Goal: Task Accomplishment & Management: Manage account settings

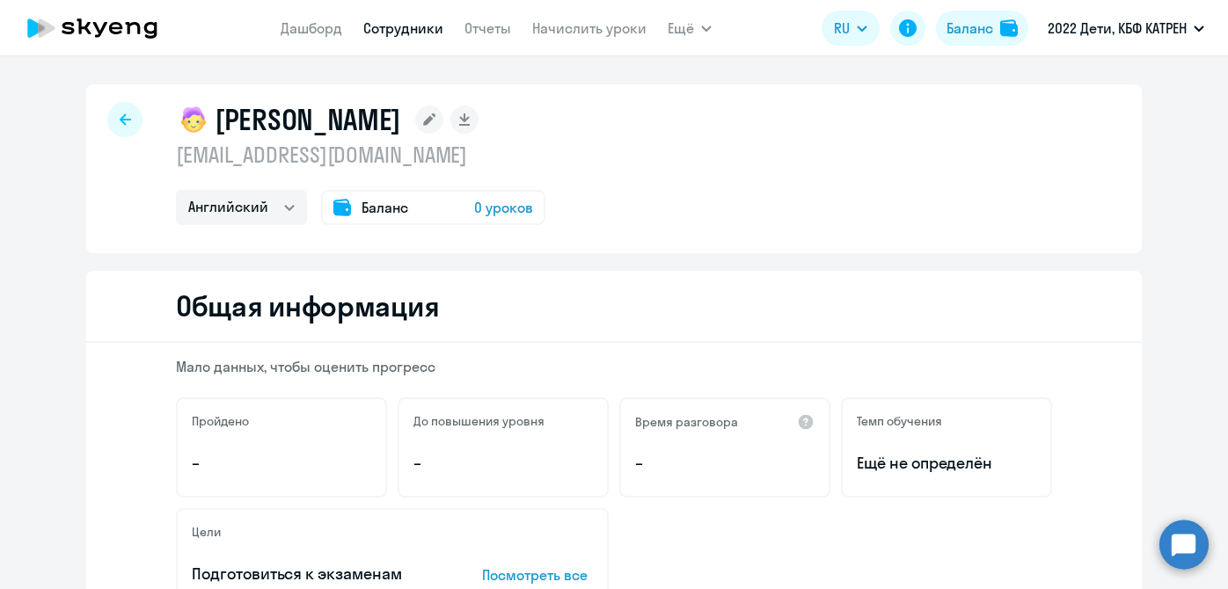
select select "english"
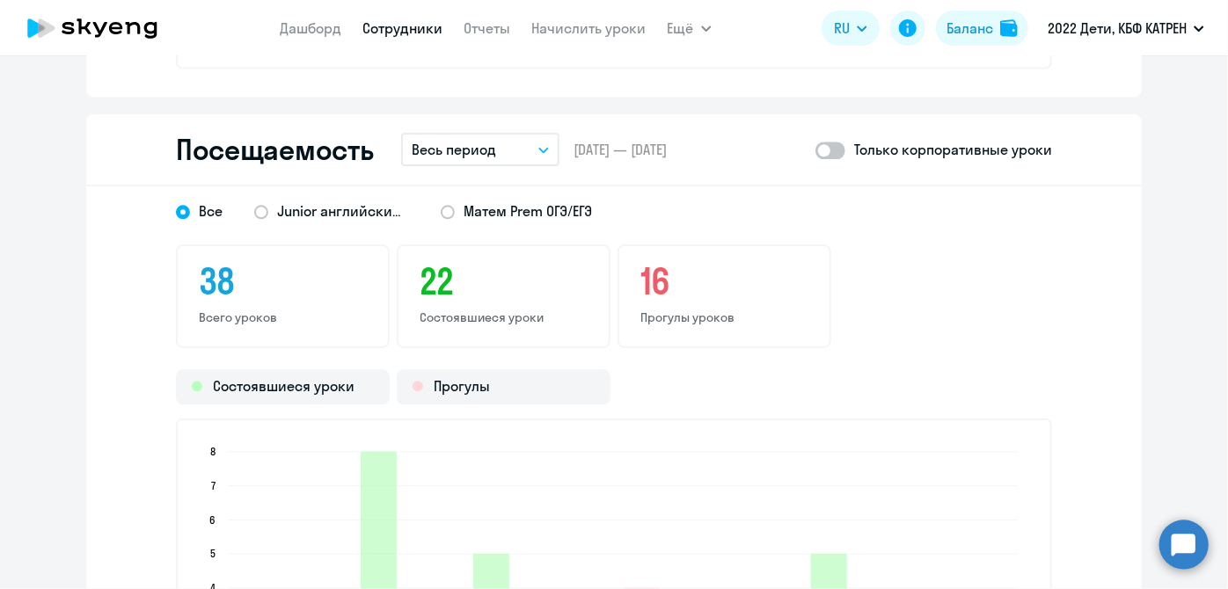
scroll to position [1999, 0]
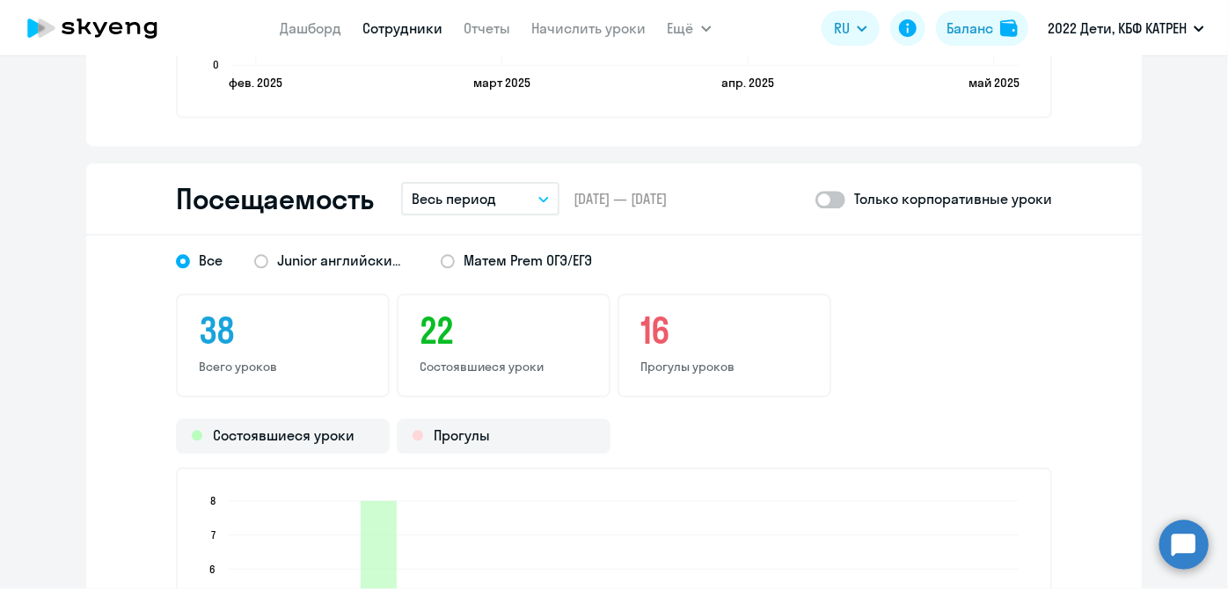
click at [393, 31] on link "Сотрудники" at bounding box center [403, 28] width 80 height 18
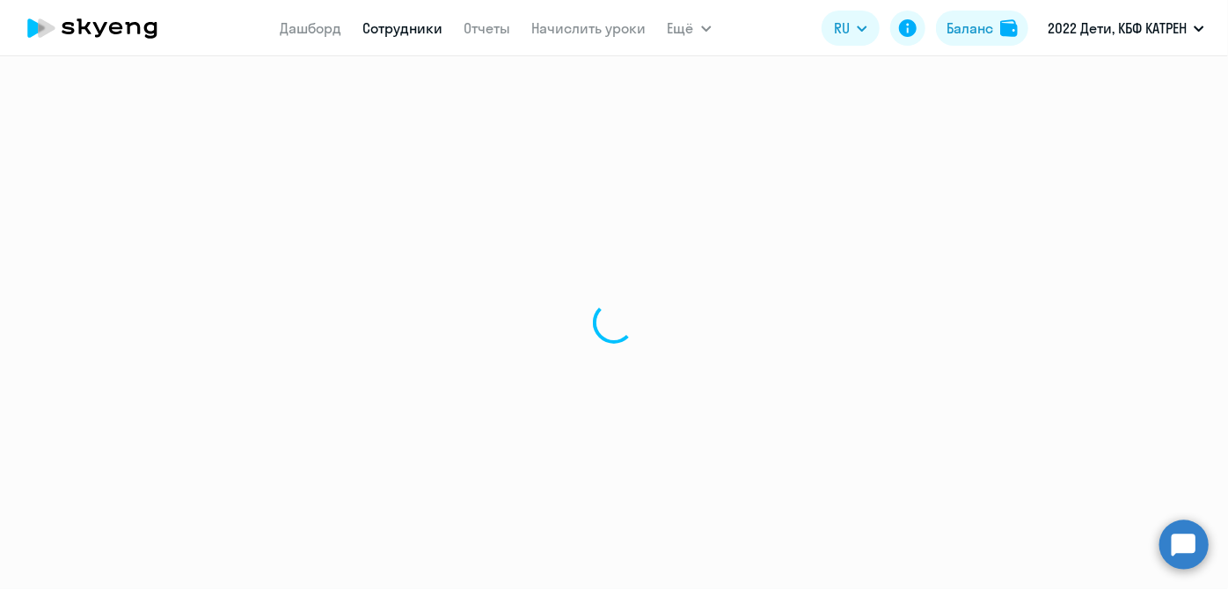
select select "30"
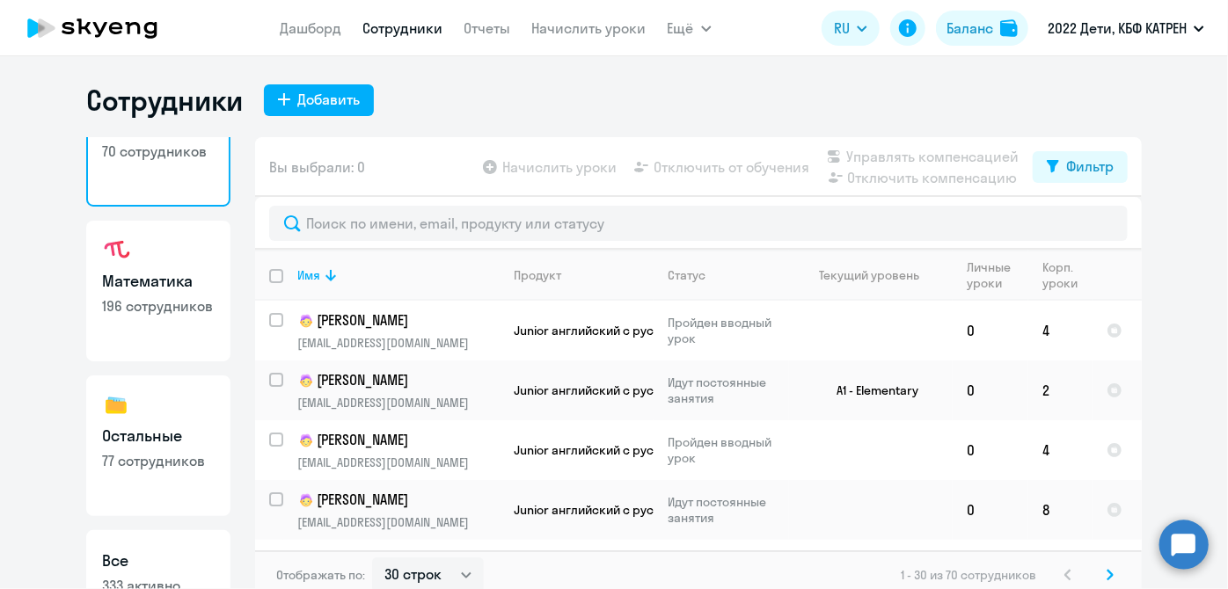
scroll to position [152, 0]
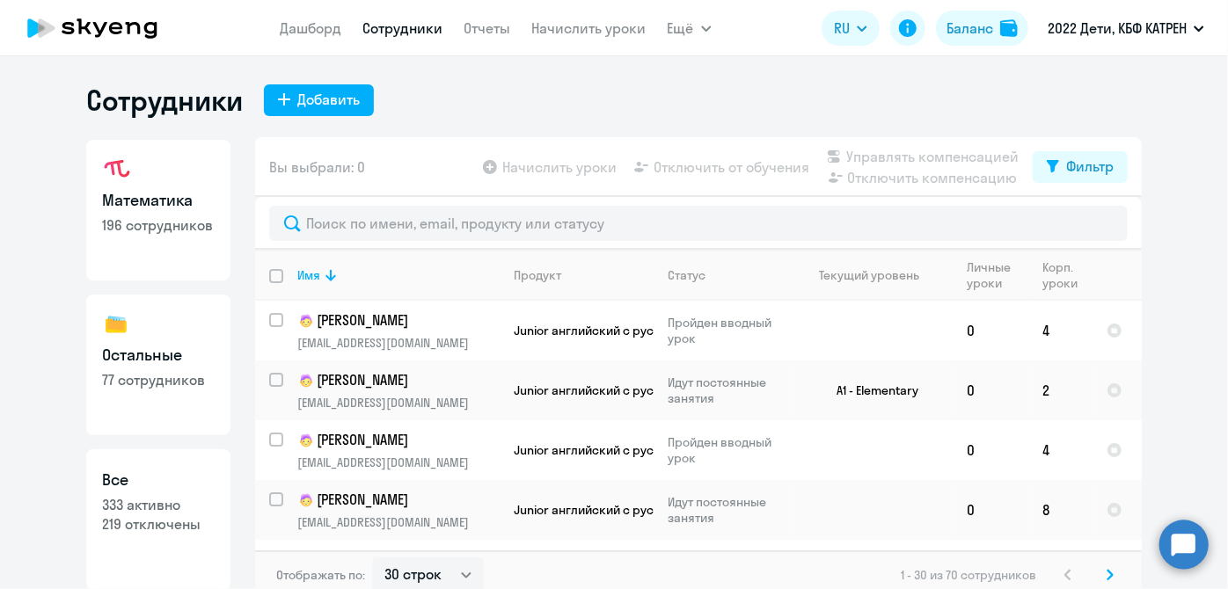
click at [186, 501] on p "333 активно" at bounding box center [158, 504] width 113 height 19
select select "30"
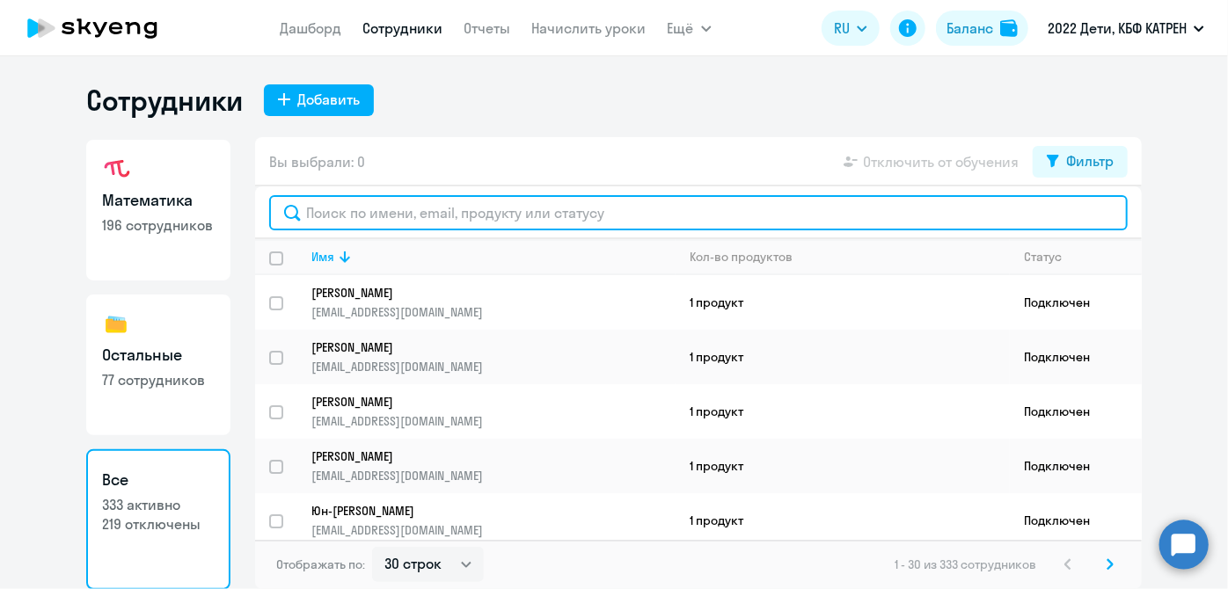
click at [407, 219] on input "text" at bounding box center [698, 212] width 859 height 35
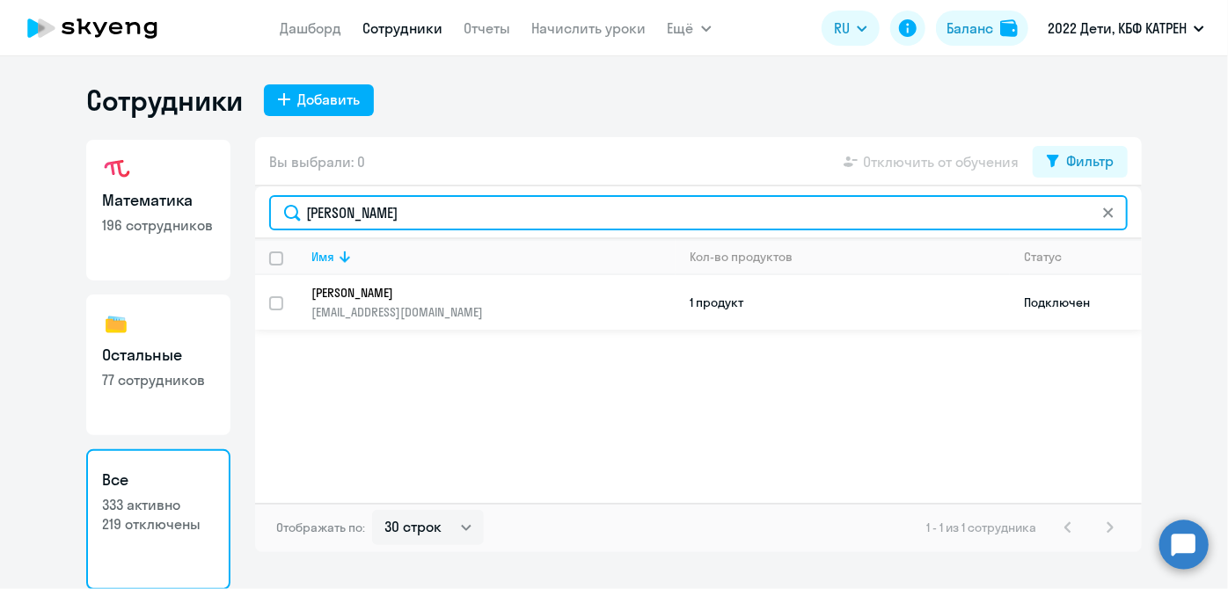
type input "[PERSON_NAME]"
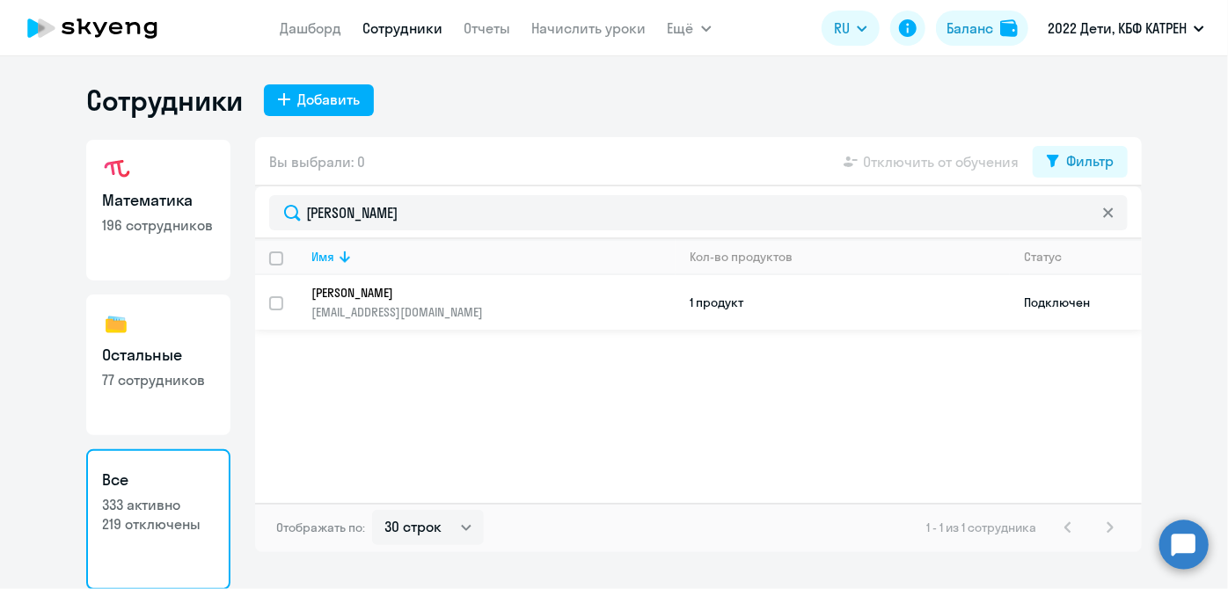
click at [508, 301] on link "[PERSON_NAME] [PERSON_NAME][EMAIL_ADDRESS][DOMAIN_NAME]" at bounding box center [492, 302] width 363 height 35
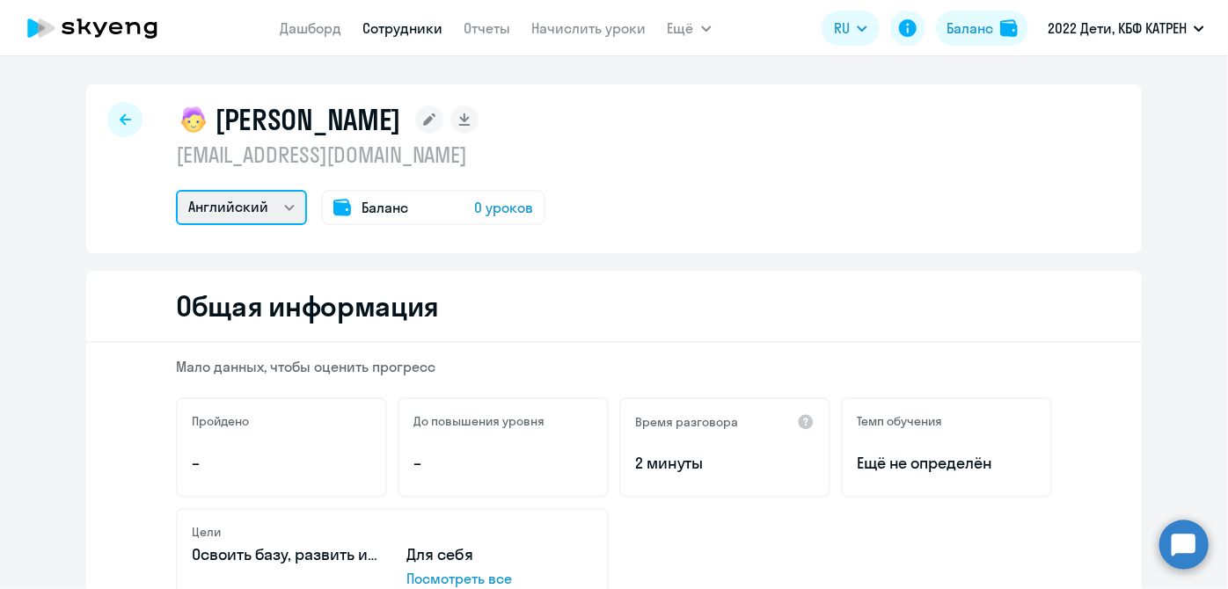
click at [282, 208] on select "Остальные Математика Английский" at bounding box center [241, 207] width 131 height 35
select select "math"
click at [176, 190] on select "Остальные Математика Английский" at bounding box center [241, 207] width 131 height 35
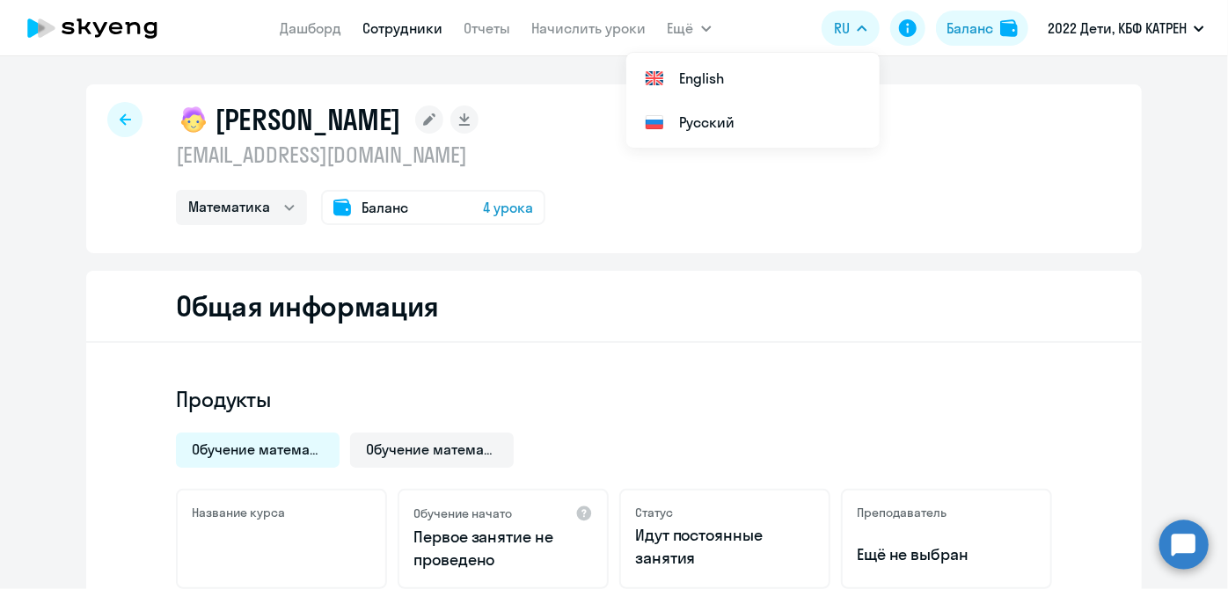
click at [1198, 549] on circle at bounding box center [1183, 544] width 49 height 49
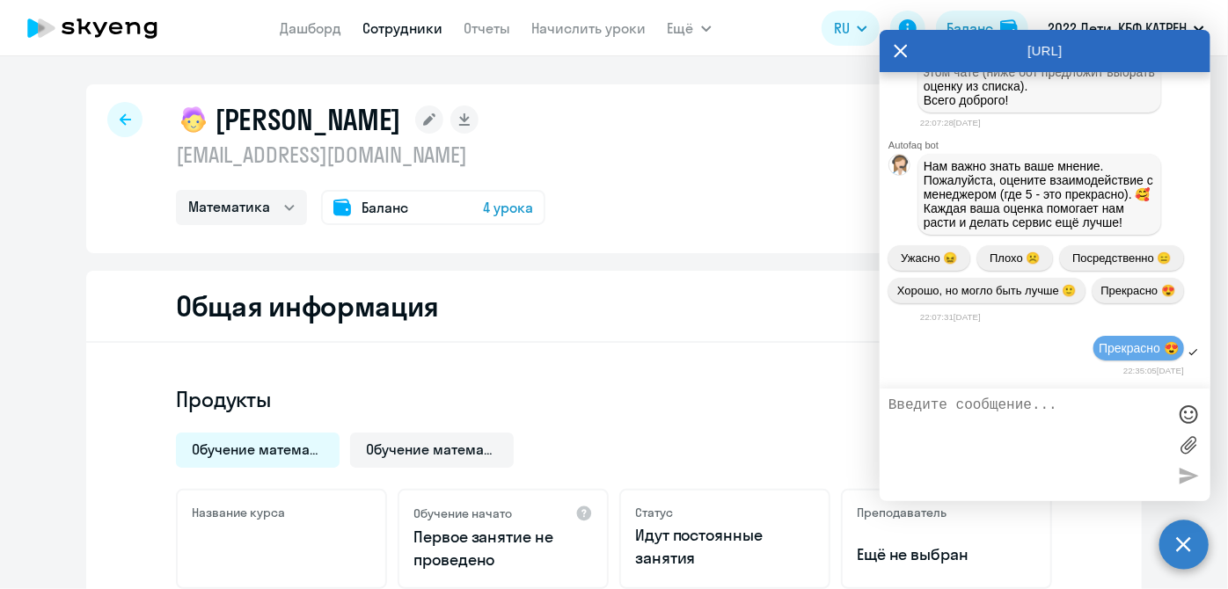
scroll to position [229440, 0]
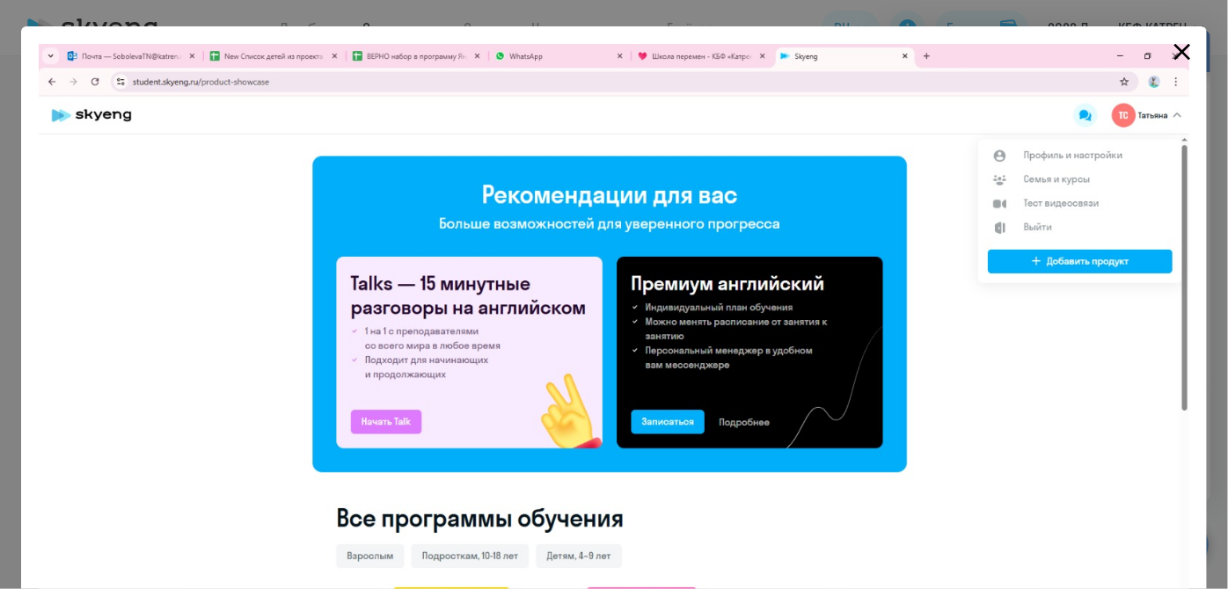
click at [1182, 48] on icon "Close" at bounding box center [1182, 52] width 28 height 28
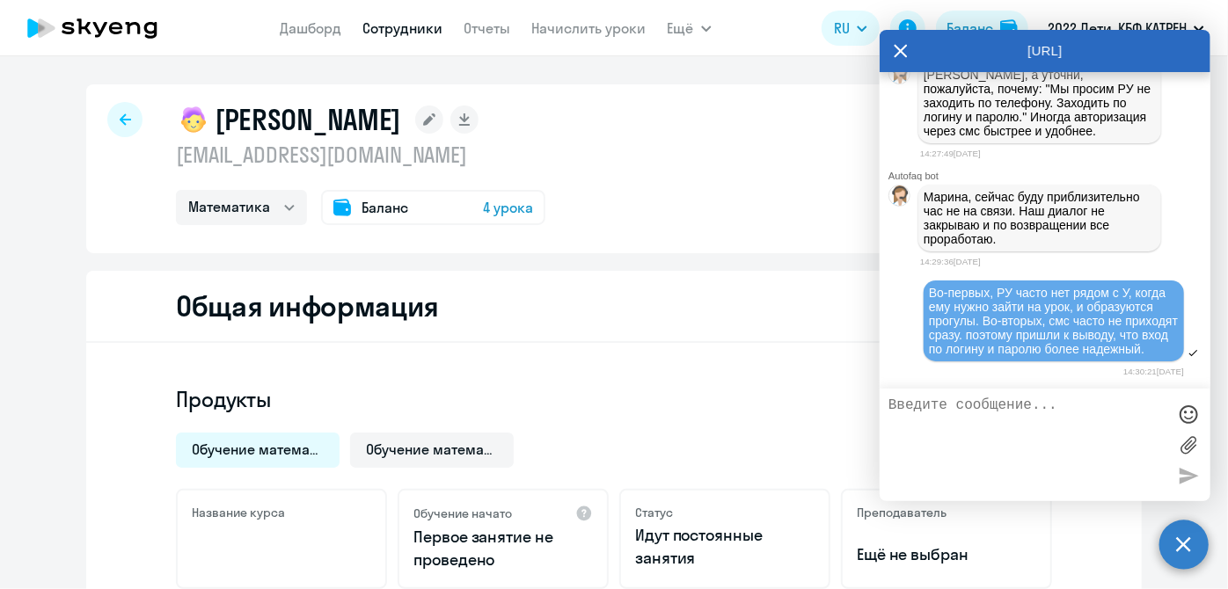
scroll to position [225682, 0]
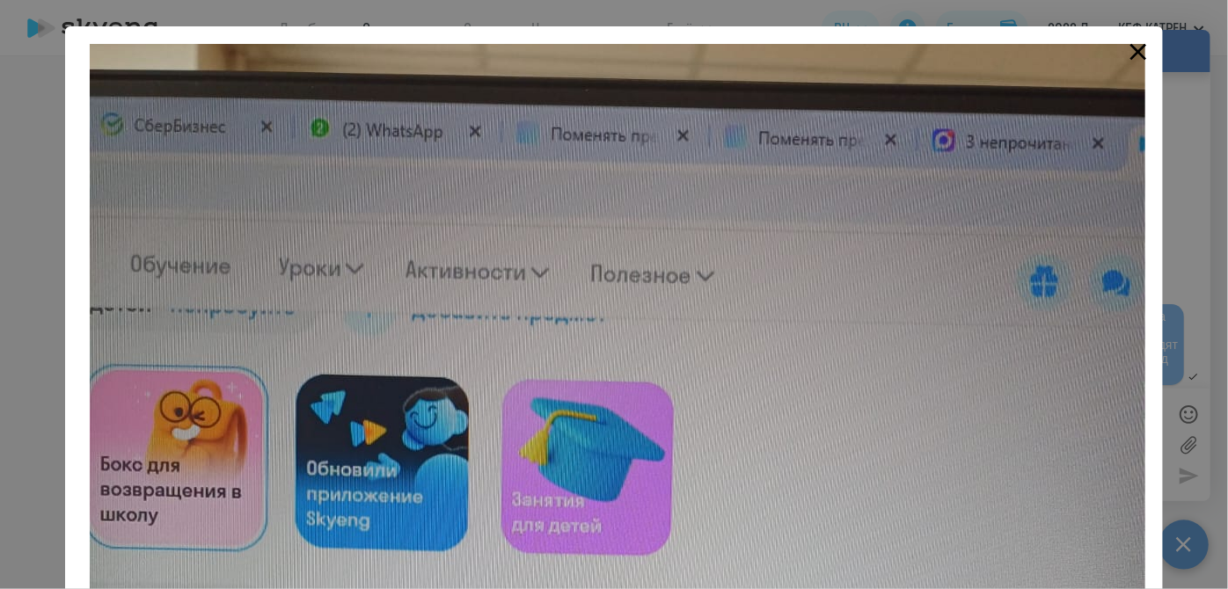
click at [1139, 55] on icon "Close" at bounding box center [1138, 52] width 28 height 28
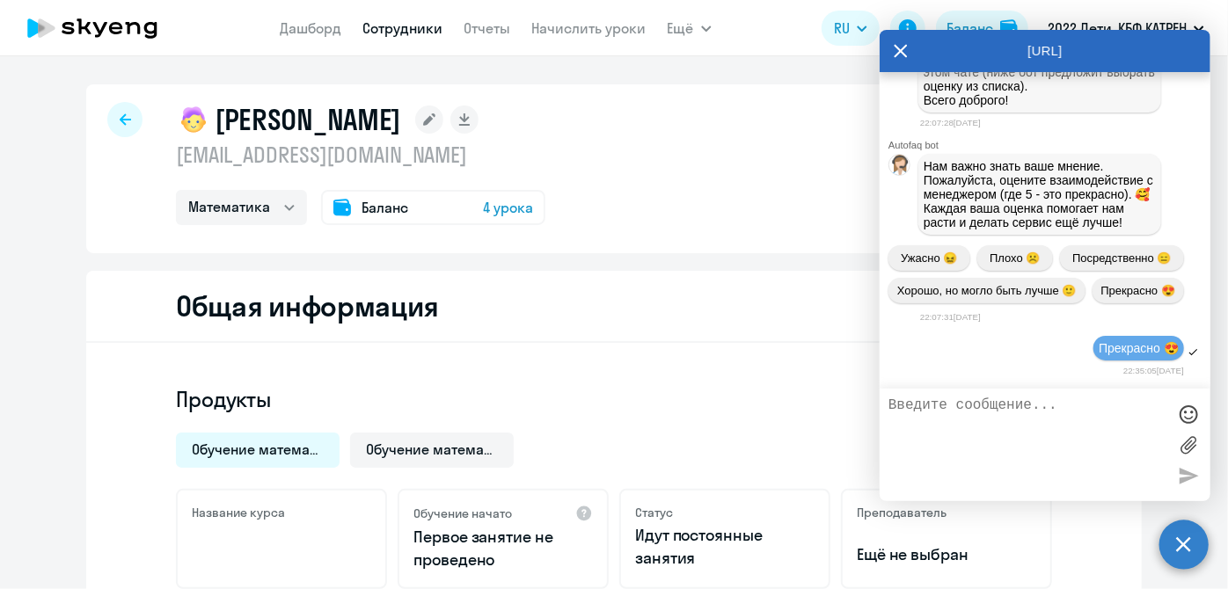
scroll to position [229041, 0]
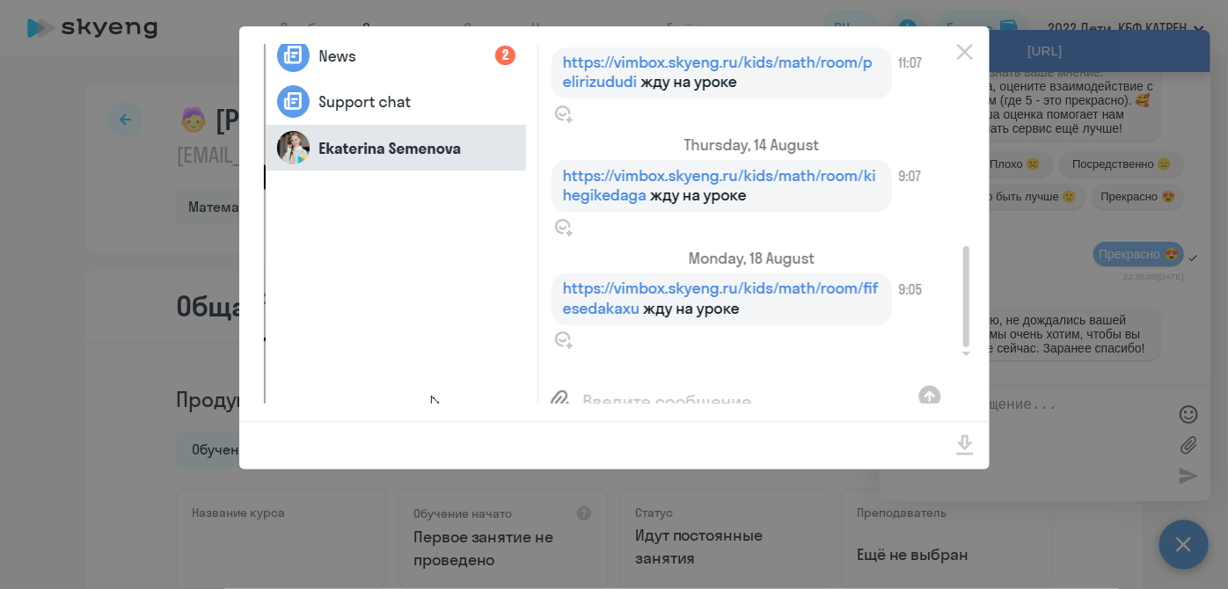
click at [1021, 165] on div at bounding box center [614, 294] width 1228 height 589
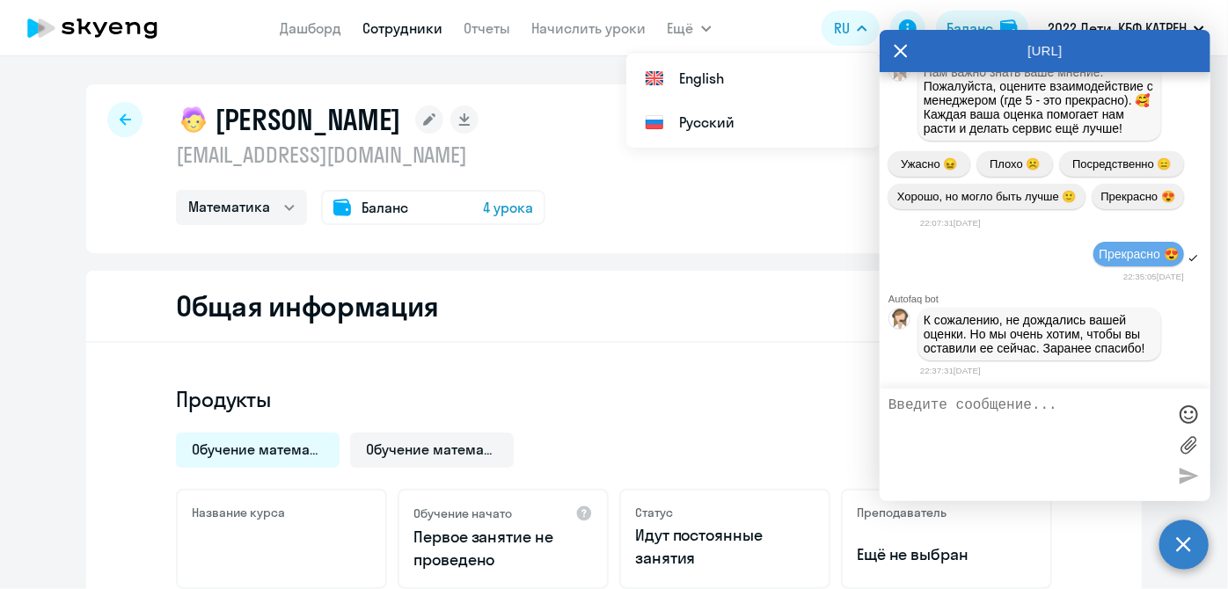
click at [967, 44] on div "[URL]" at bounding box center [1045, 51] width 331 height 42
drag, startPoint x: 905, startPoint y: 45, endPoint x: 283, endPoint y: 4, distance: 623.3
click at [906, 46] on icon at bounding box center [901, 50] width 13 height 13
click at [901, 44] on button at bounding box center [907, 28] width 35 height 35
click at [412, 34] on link "Сотрудники" at bounding box center [403, 28] width 80 height 18
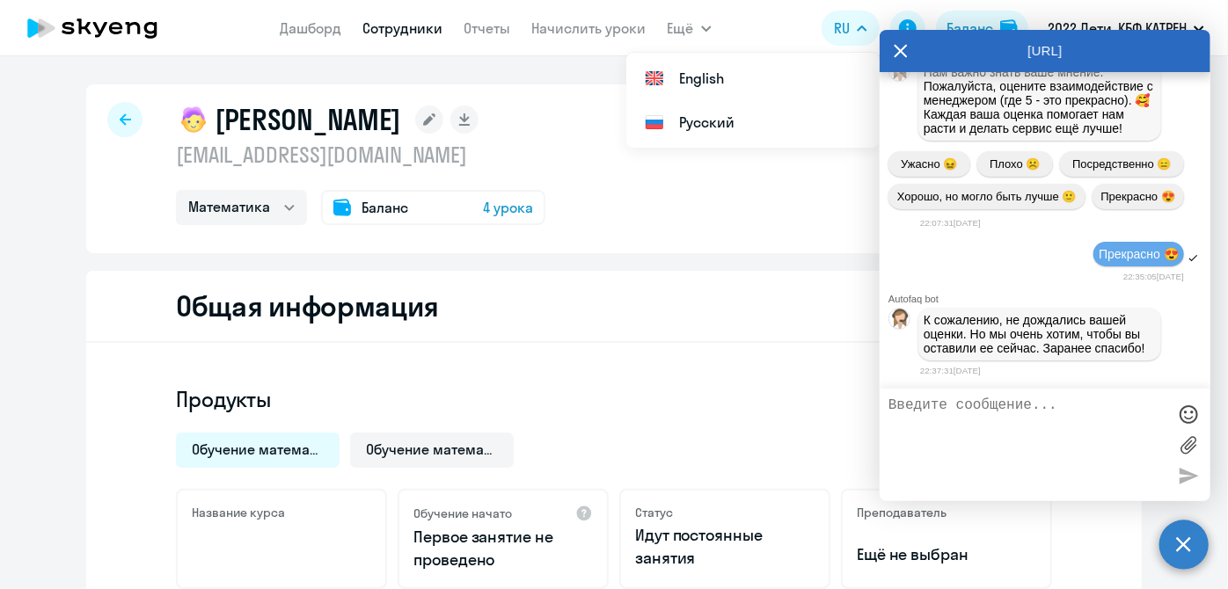
click at [1181, 542] on circle at bounding box center [1183, 544] width 49 height 49
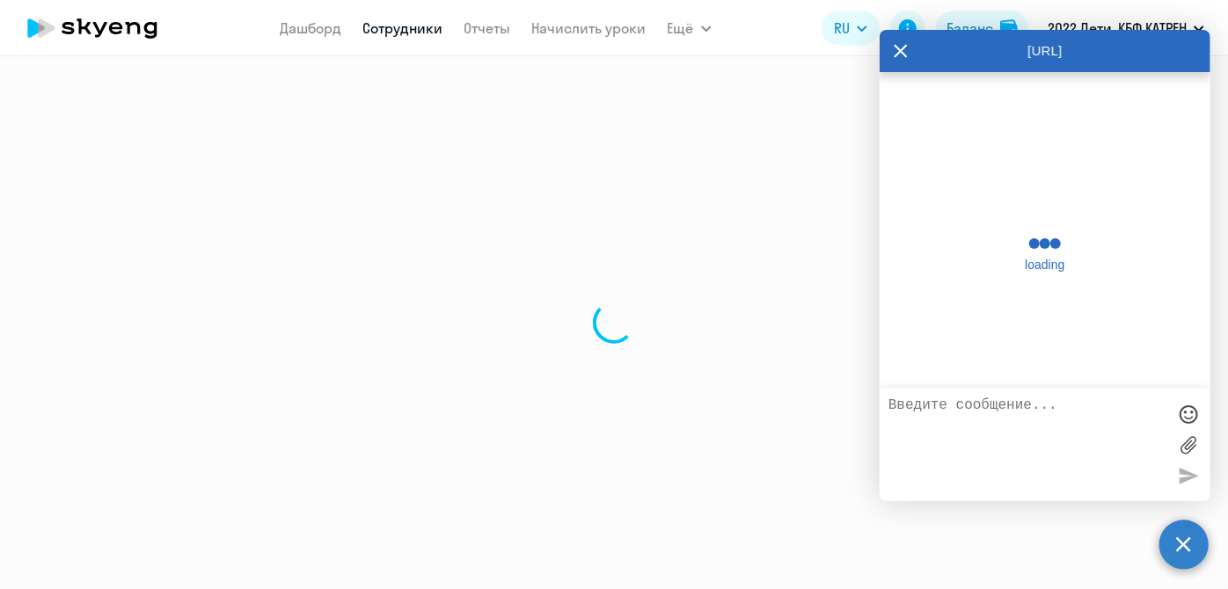
click at [897, 52] on icon at bounding box center [901, 51] width 14 height 42
click at [1193, 575] on div at bounding box center [614, 322] width 1228 height 533
click at [1201, 545] on circle at bounding box center [1183, 544] width 49 height 49
click at [399, 32] on link "Сотрудники" at bounding box center [403, 28] width 80 height 18
click at [422, 38] on app-menu-item-link "Сотрудники" at bounding box center [403, 29] width 80 height 22
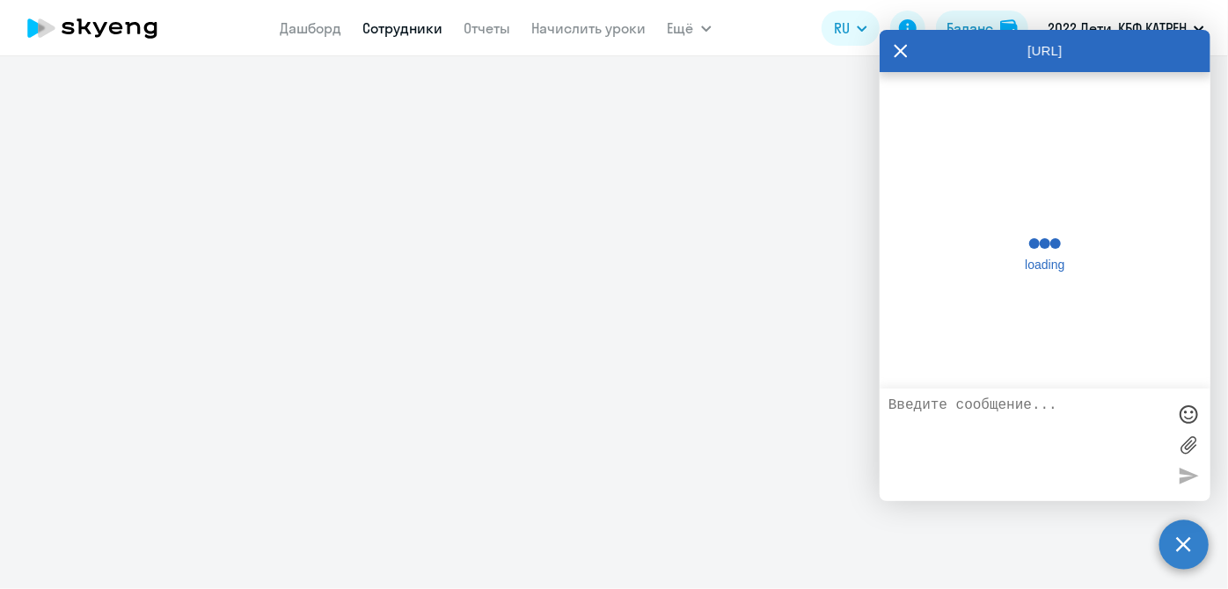
click at [894, 48] on icon at bounding box center [901, 51] width 14 height 42
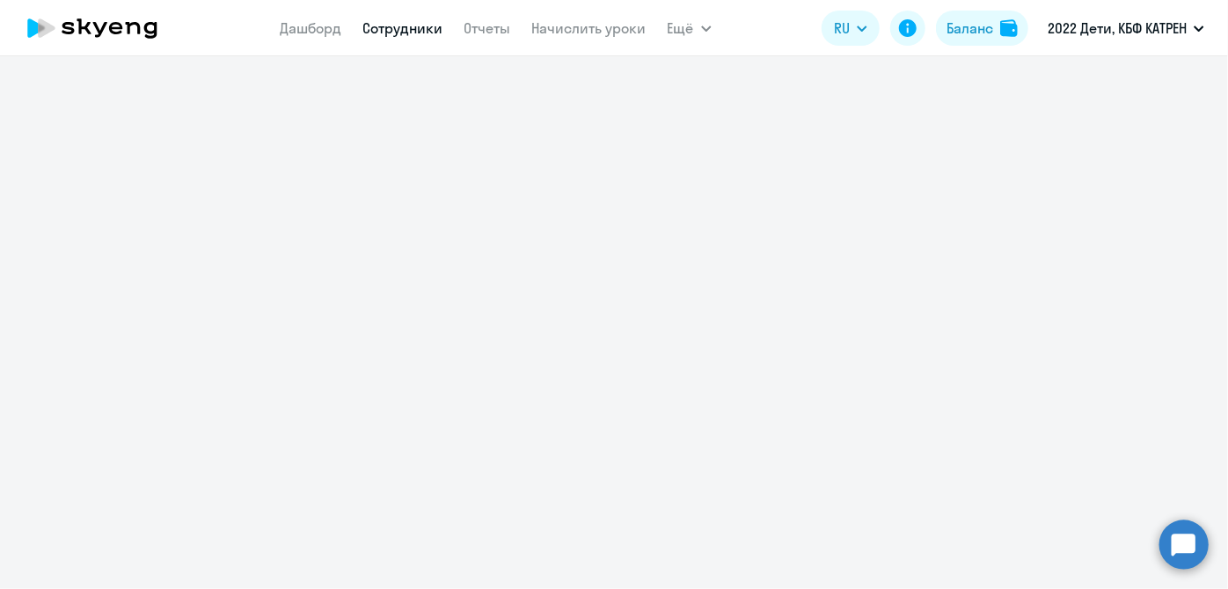
click at [896, 48] on app-header-actions "RU English Русский Баланс 2022 Дети, КБФ КАТРЕН" at bounding box center [1017, 28] width 391 height 42
click at [421, 25] on link "Сотрудники" at bounding box center [403, 28] width 80 height 18
click at [899, 47] on app-header-actions "RU English Русский Баланс 2022 Дети, КБФ КАТРЕН" at bounding box center [1017, 28] width 391 height 42
click at [422, 33] on link "Сотрудники" at bounding box center [403, 28] width 80 height 18
click at [417, 26] on link "Сотрудники" at bounding box center [403, 28] width 80 height 18
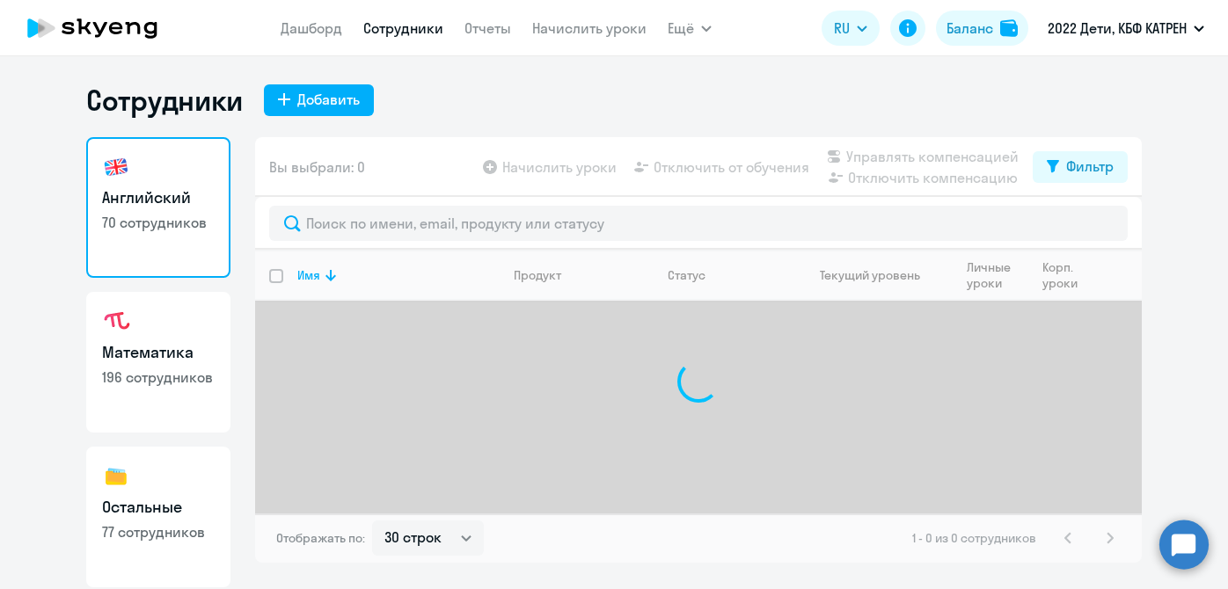
select select "30"
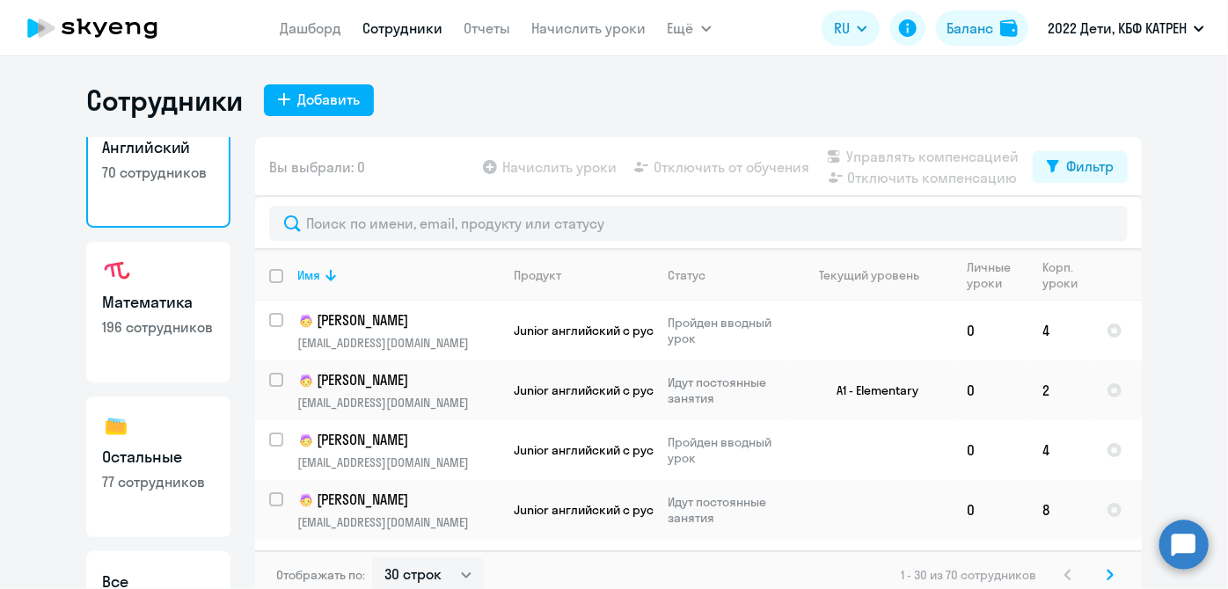
scroll to position [152, 0]
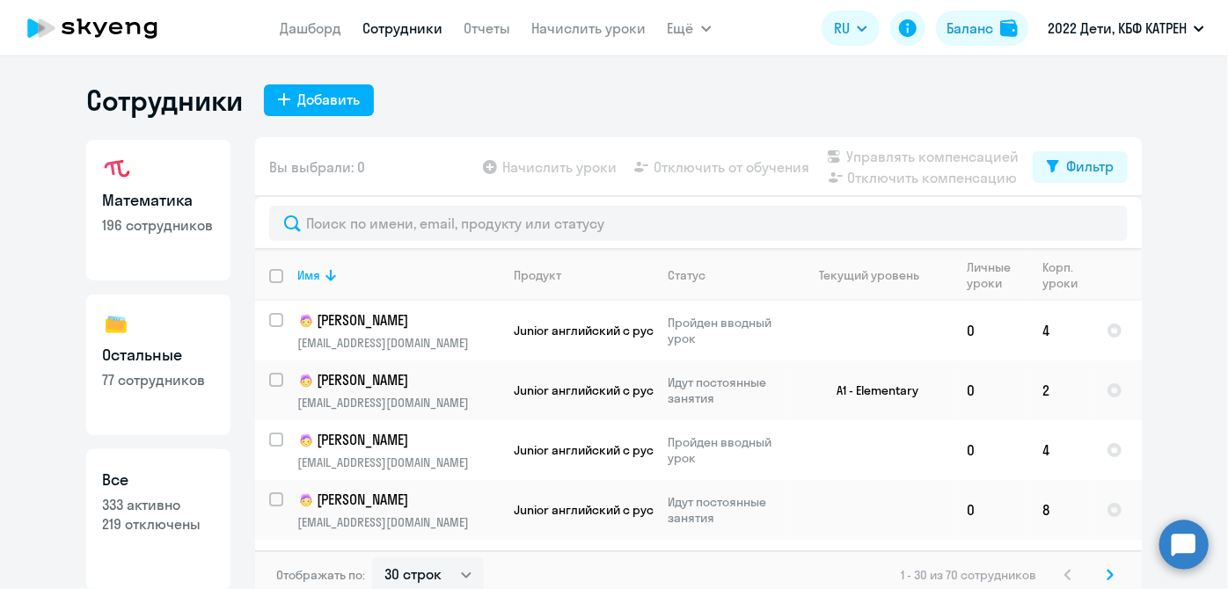
click at [162, 500] on p "333 активно" at bounding box center [158, 504] width 113 height 19
select select "30"
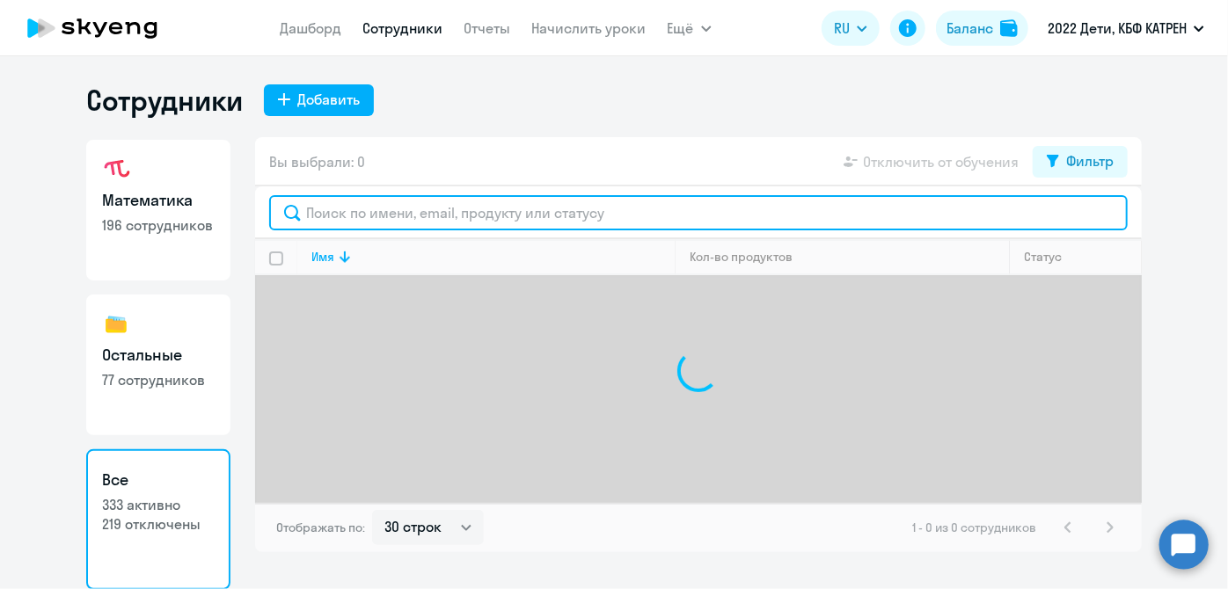
click at [401, 214] on input "text" at bounding box center [698, 212] width 859 height 35
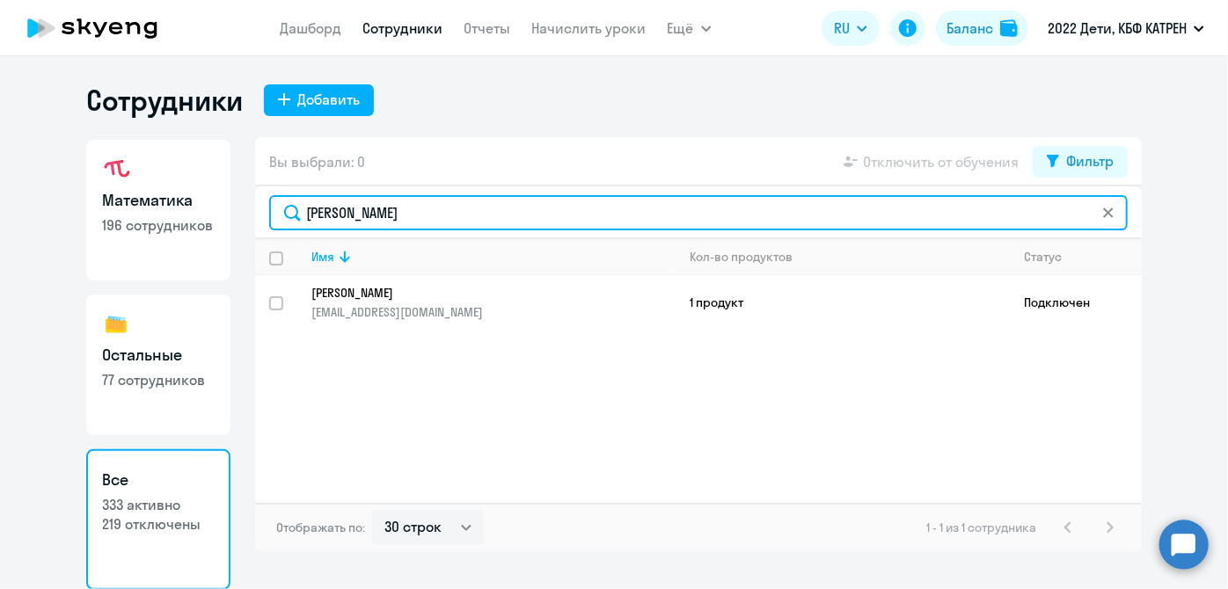
type input "трунков"
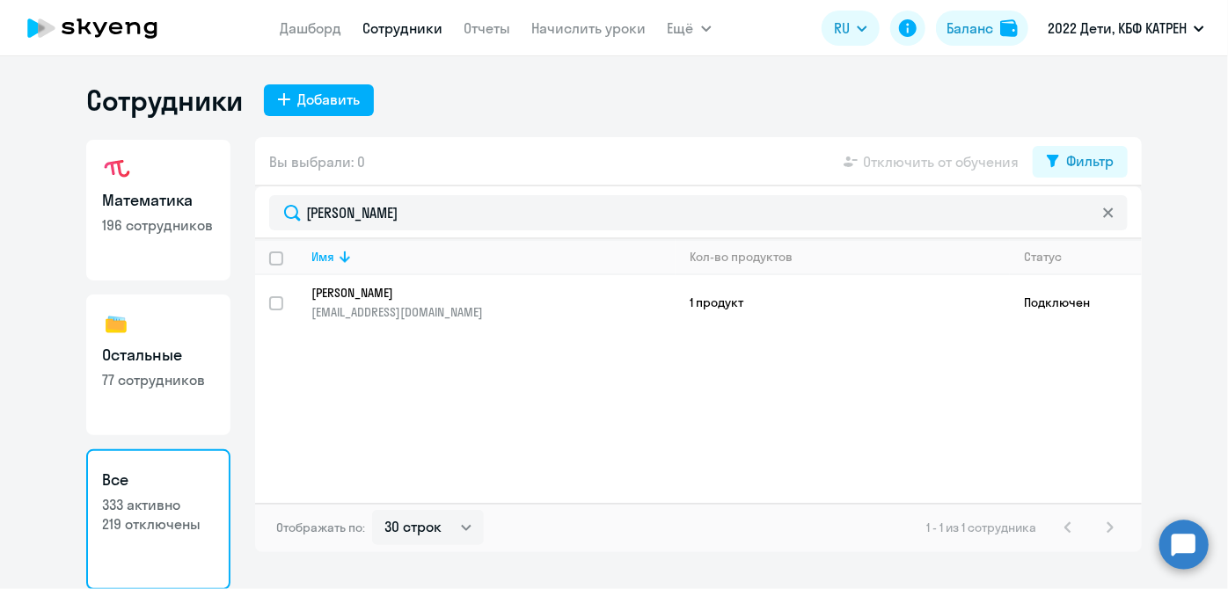
click at [881, 161] on app-table-action-button "Отключить от обучения" at bounding box center [929, 161] width 179 height 21
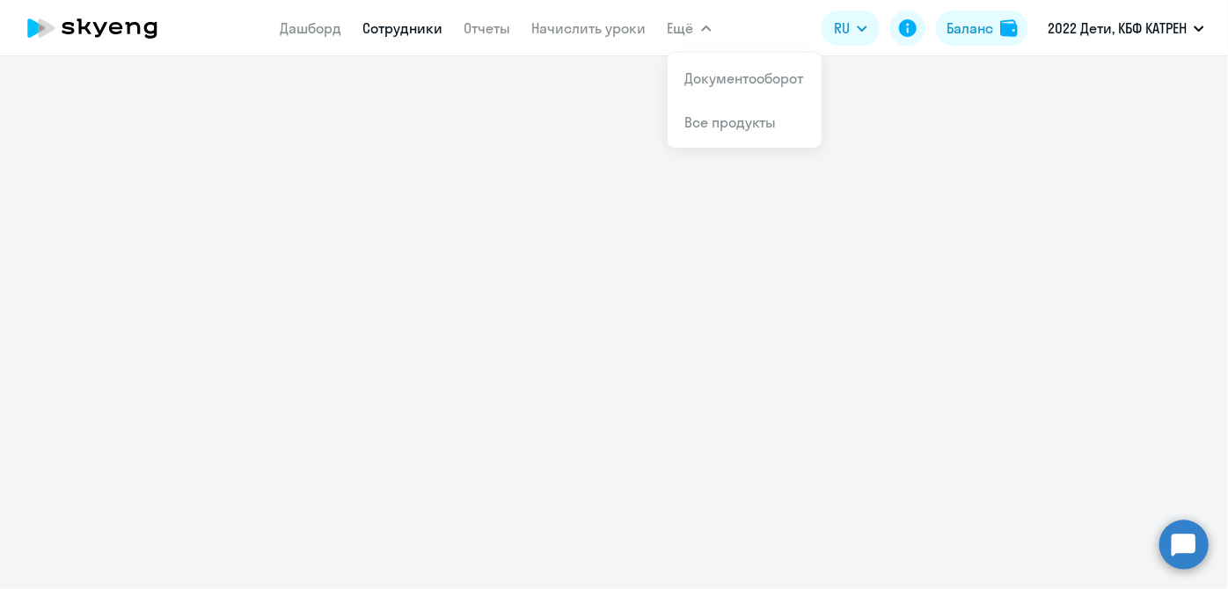
click at [409, 23] on link "Сотрудники" at bounding box center [403, 28] width 80 height 18
select select "30"
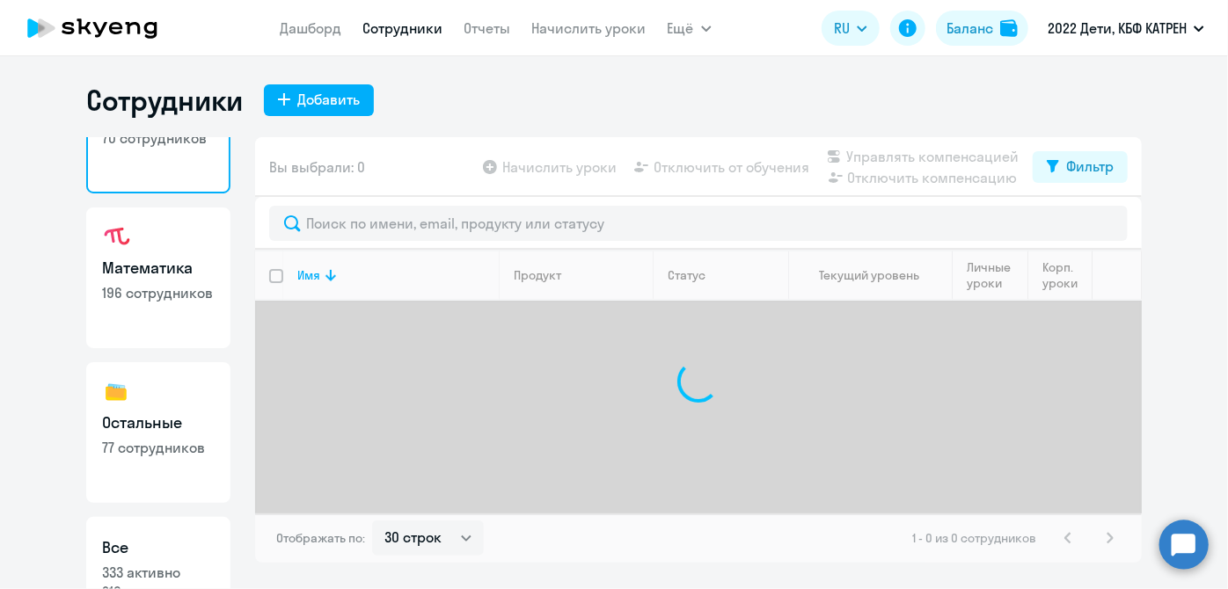
scroll to position [152, 0]
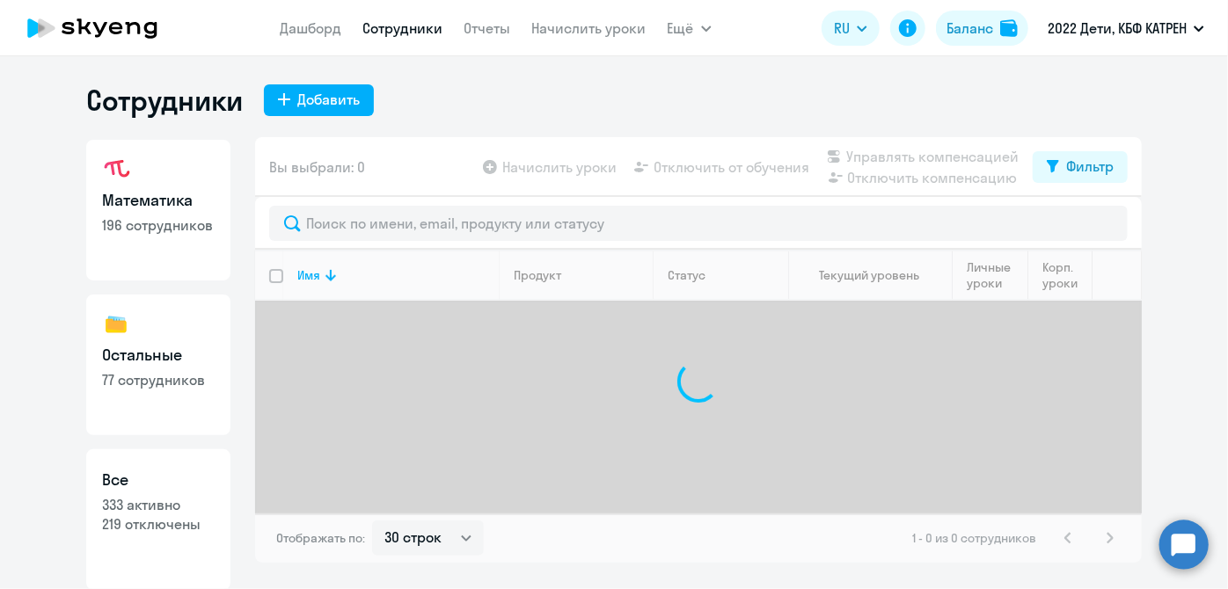
click at [163, 526] on p "219 отключены" at bounding box center [158, 524] width 113 height 19
select select "30"
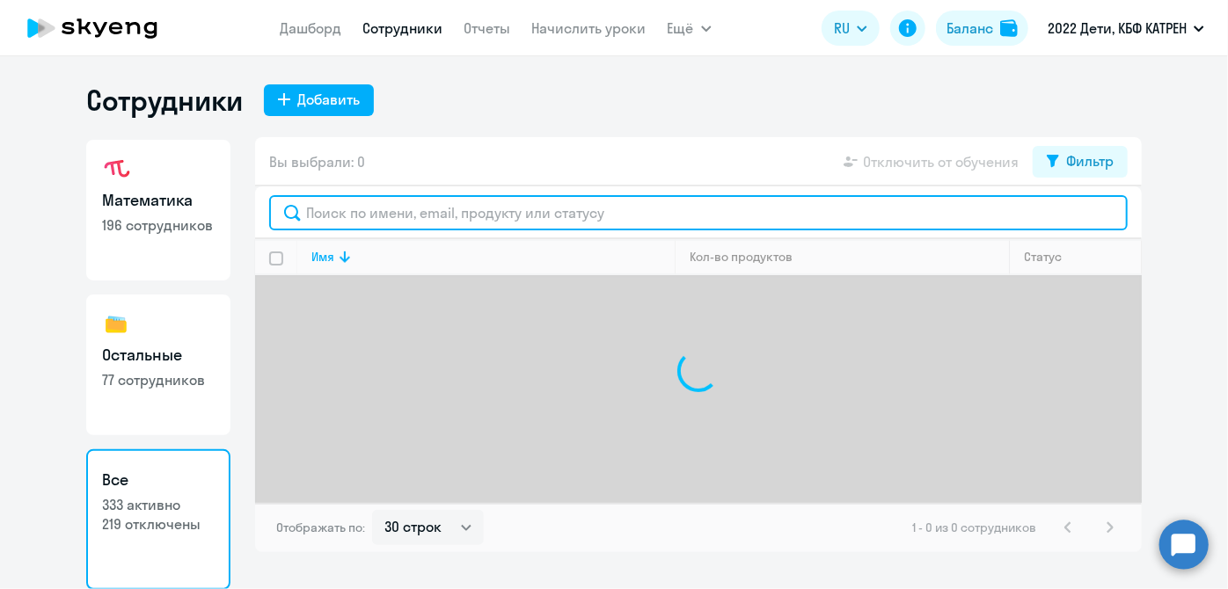
click at [426, 218] on input "text" at bounding box center [698, 212] width 859 height 35
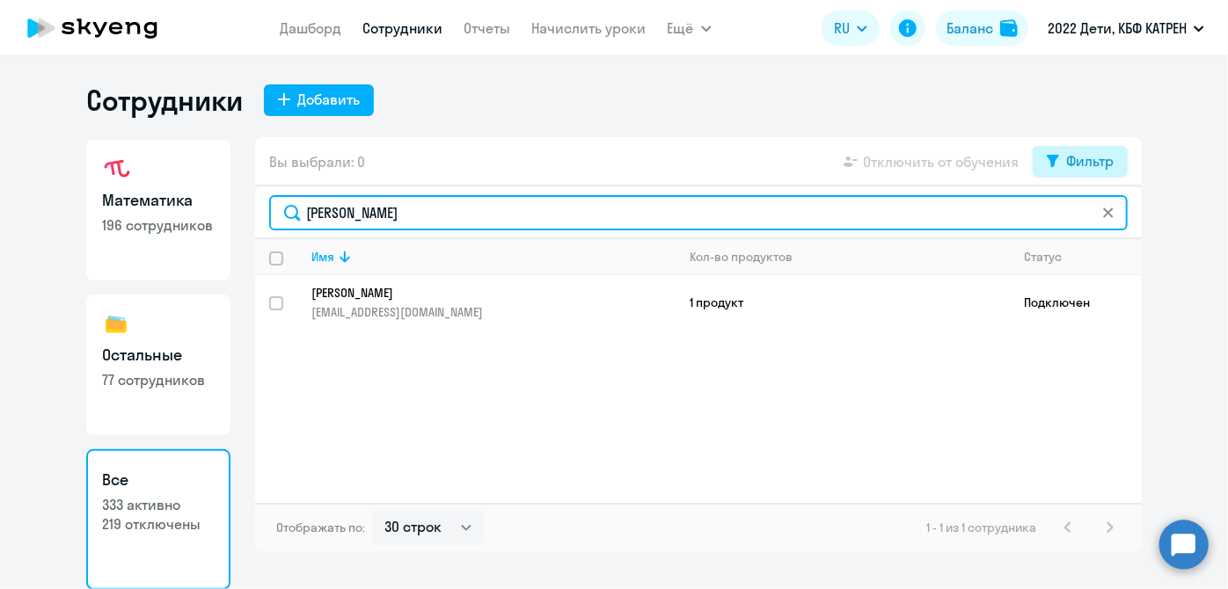
type input "трунков"
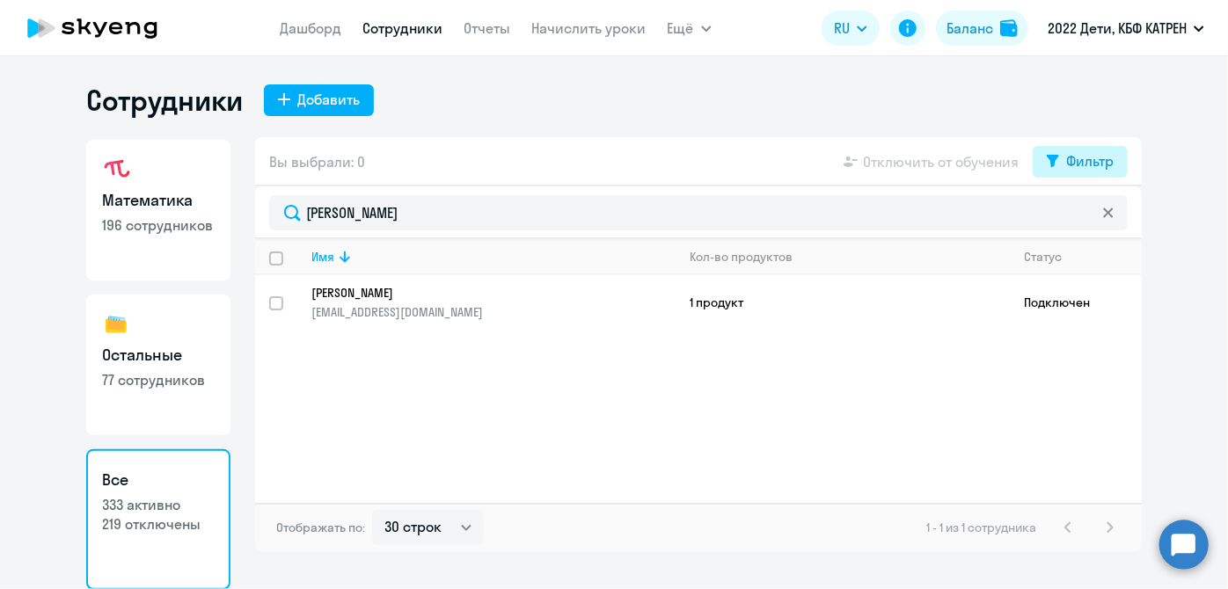
click at [1076, 168] on div "Фильтр" at bounding box center [1090, 160] width 48 height 21
click at [1106, 216] on span at bounding box center [1099, 219] width 30 height 18
click at [1084, 218] on input "checkbox" at bounding box center [1083, 218] width 1 height 1
checkbox input "true"
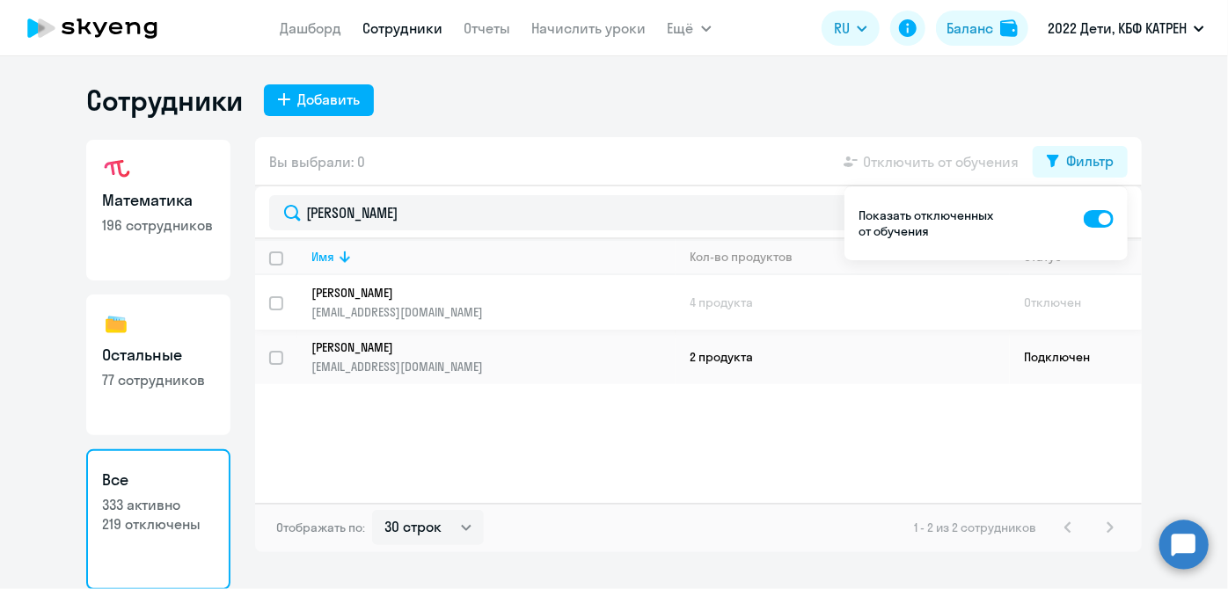
click at [389, 318] on p "[EMAIL_ADDRESS][DOMAIN_NAME]" at bounding box center [492, 312] width 363 height 16
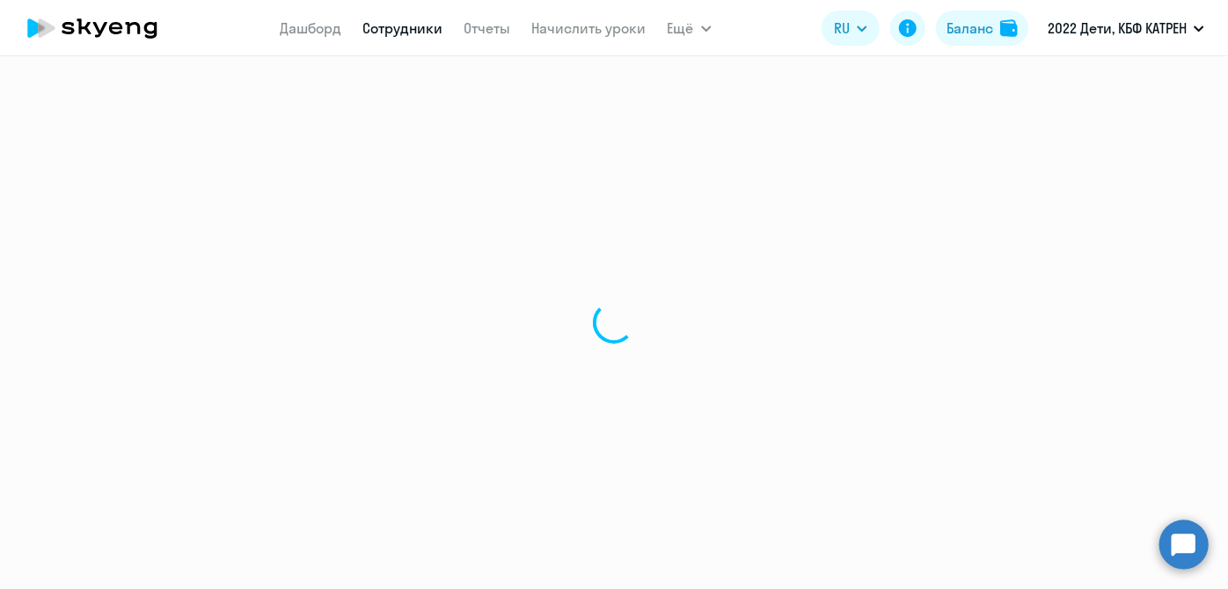
select select "english"
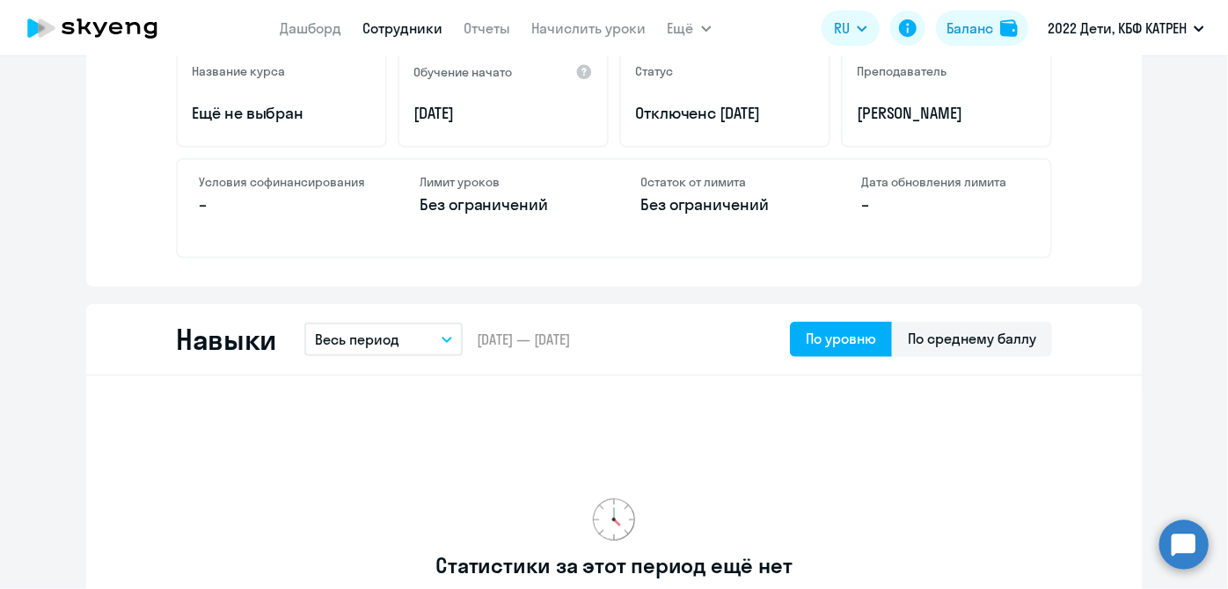
scroll to position [720, 0]
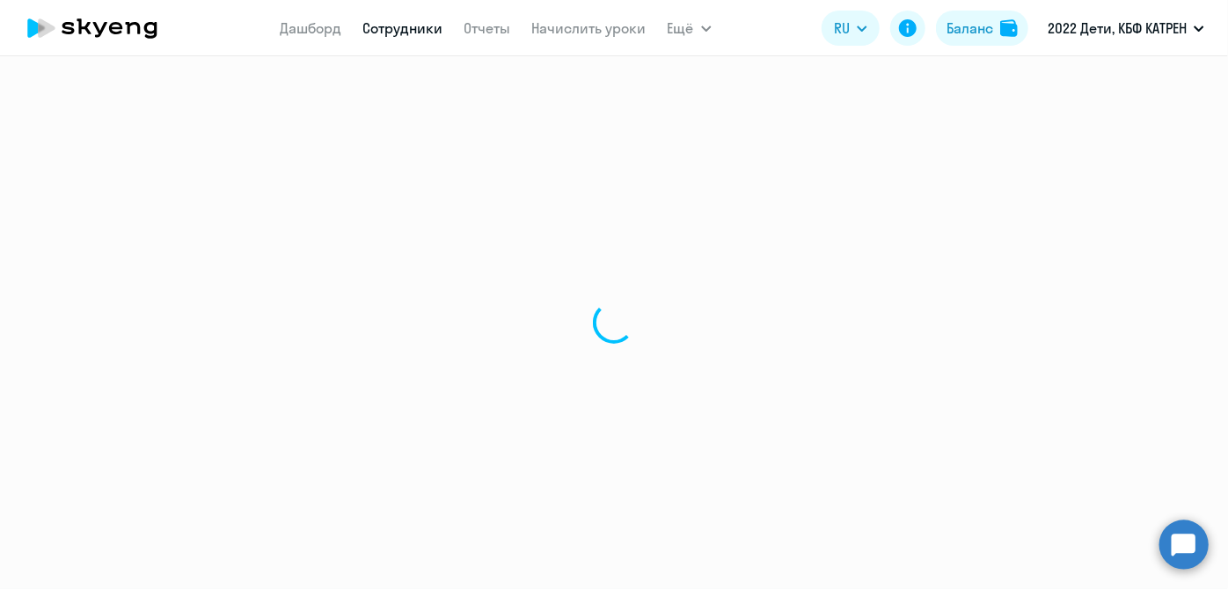
select select "30"
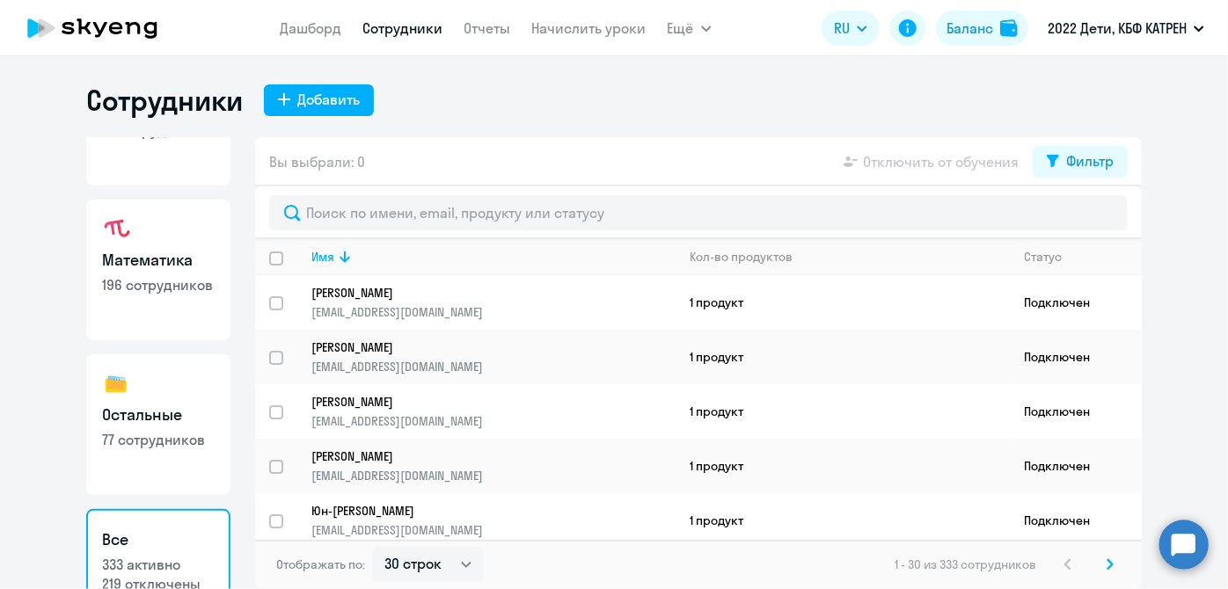
scroll to position [152, 0]
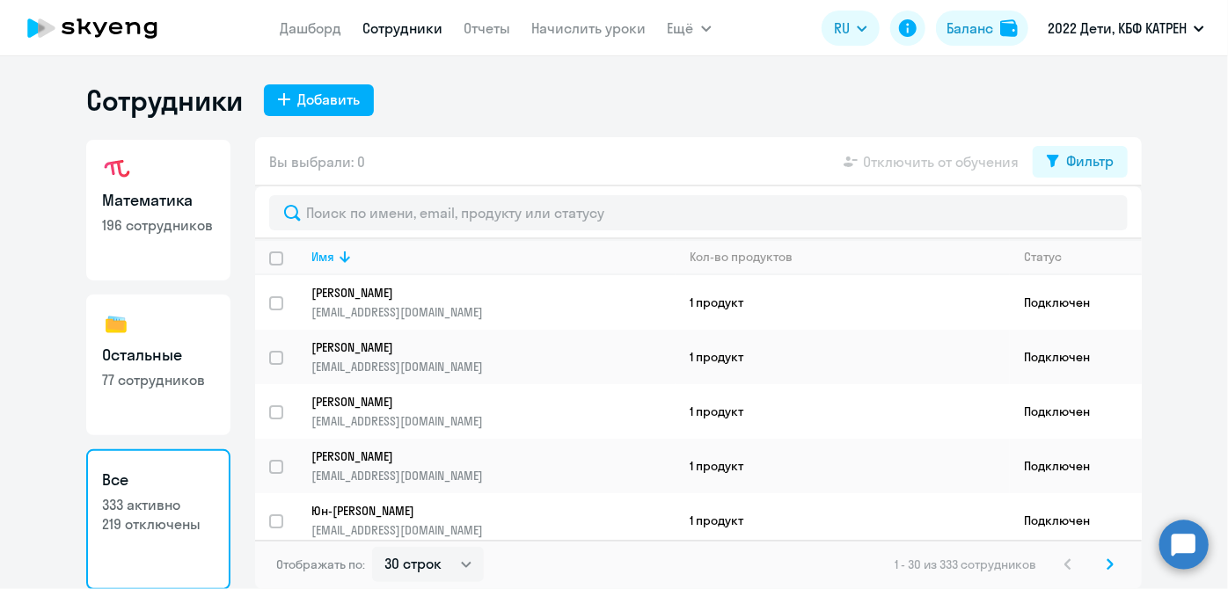
click at [153, 510] on p "333 активно" at bounding box center [158, 504] width 113 height 19
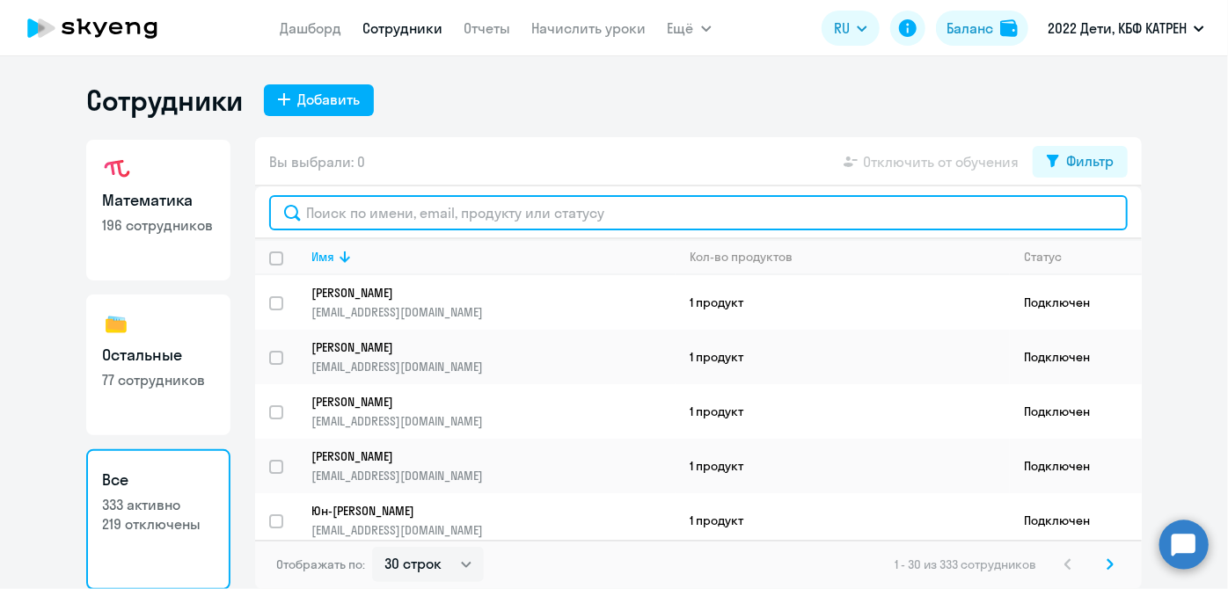
click at [425, 216] on input "text" at bounding box center [698, 212] width 859 height 35
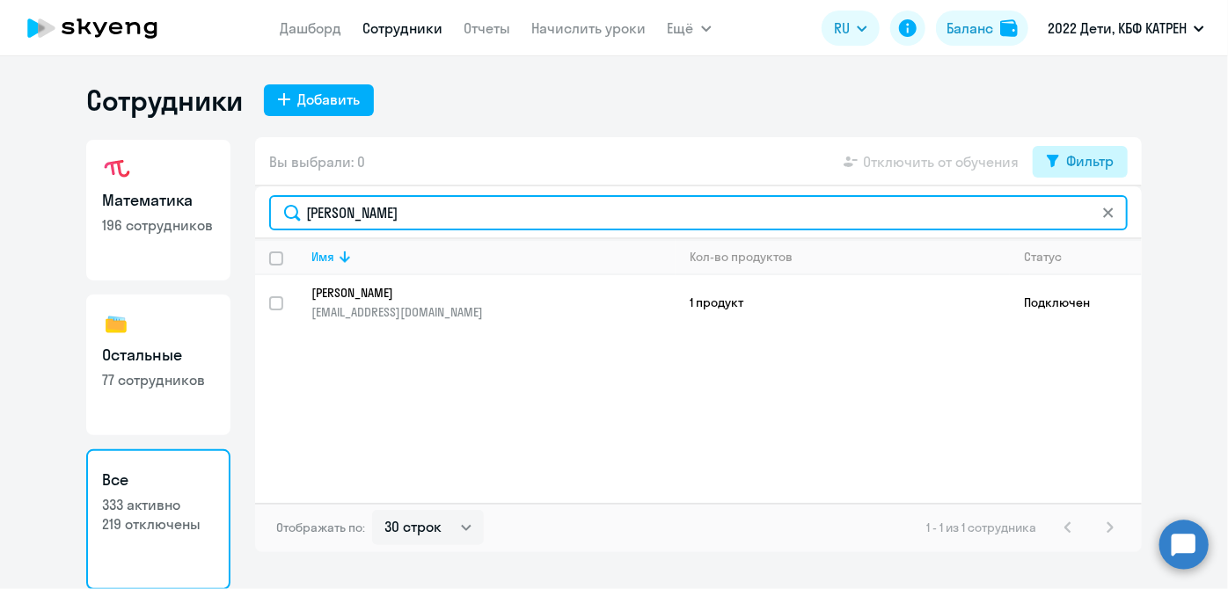
type input "трунков"
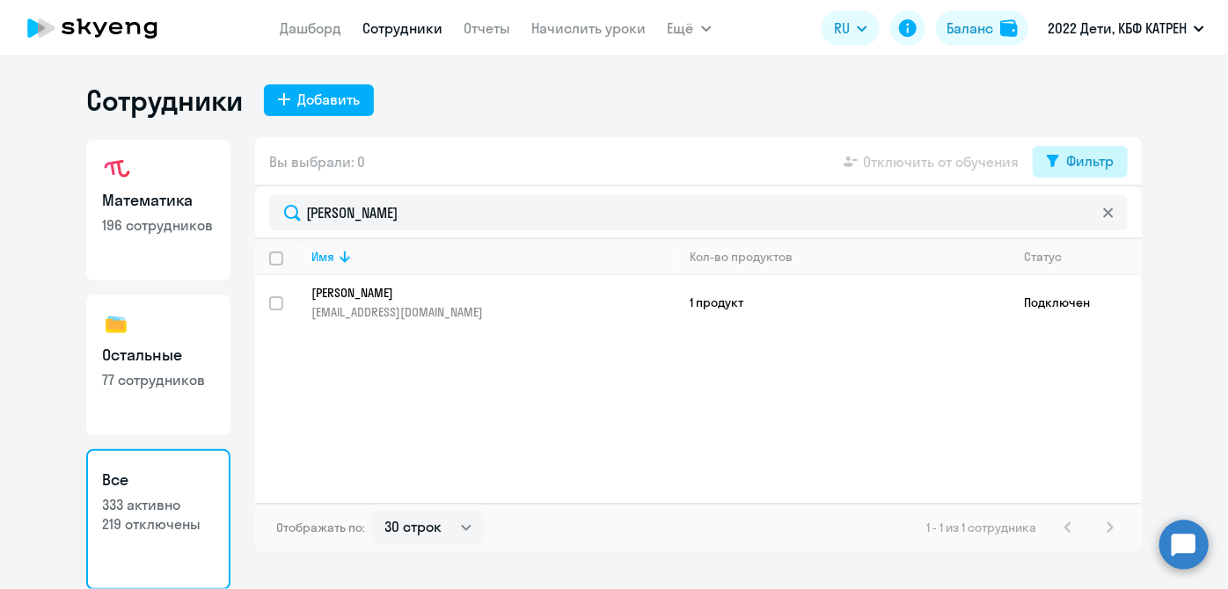
click at [1116, 165] on button "Фильтр" at bounding box center [1080, 162] width 95 height 32
click at [1101, 219] on span at bounding box center [1099, 219] width 30 height 18
click at [1084, 219] on input "checkbox" at bounding box center [1083, 218] width 1 height 1
checkbox input "true"
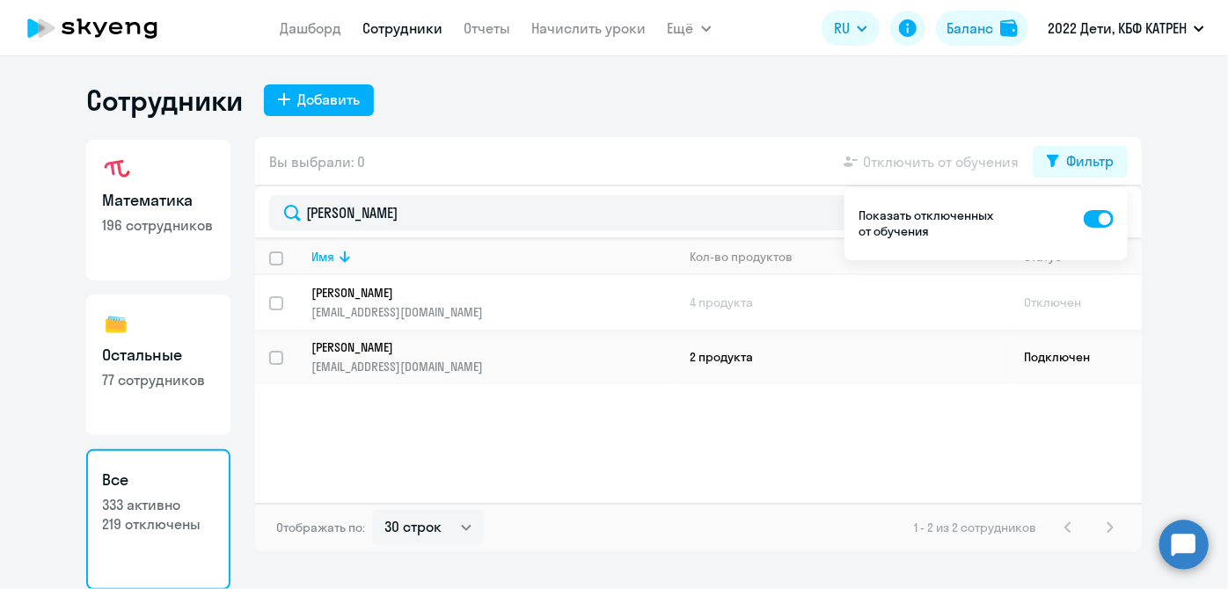
click at [466, 305] on p "[EMAIL_ADDRESS][DOMAIN_NAME]" at bounding box center [492, 312] width 363 height 16
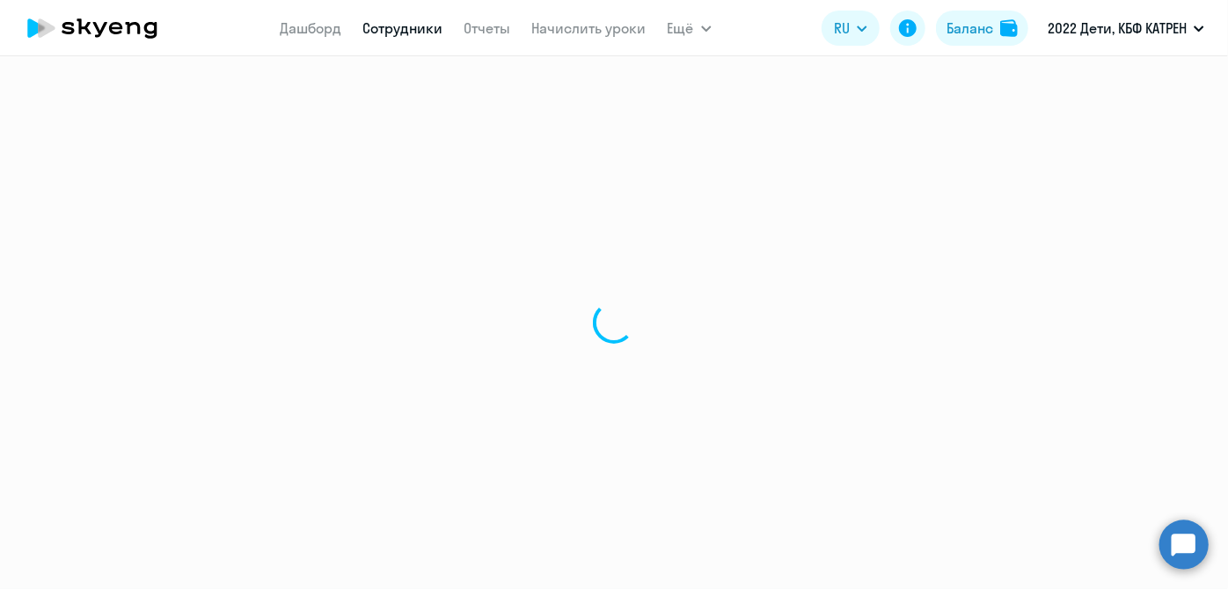
select select "english"
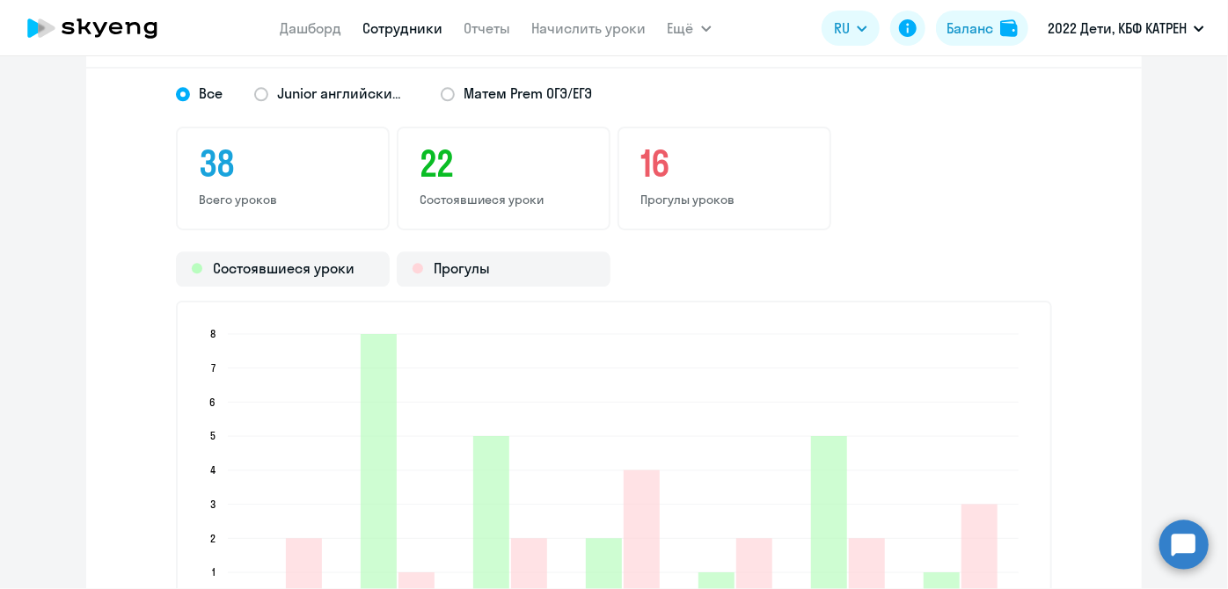
scroll to position [2079, 0]
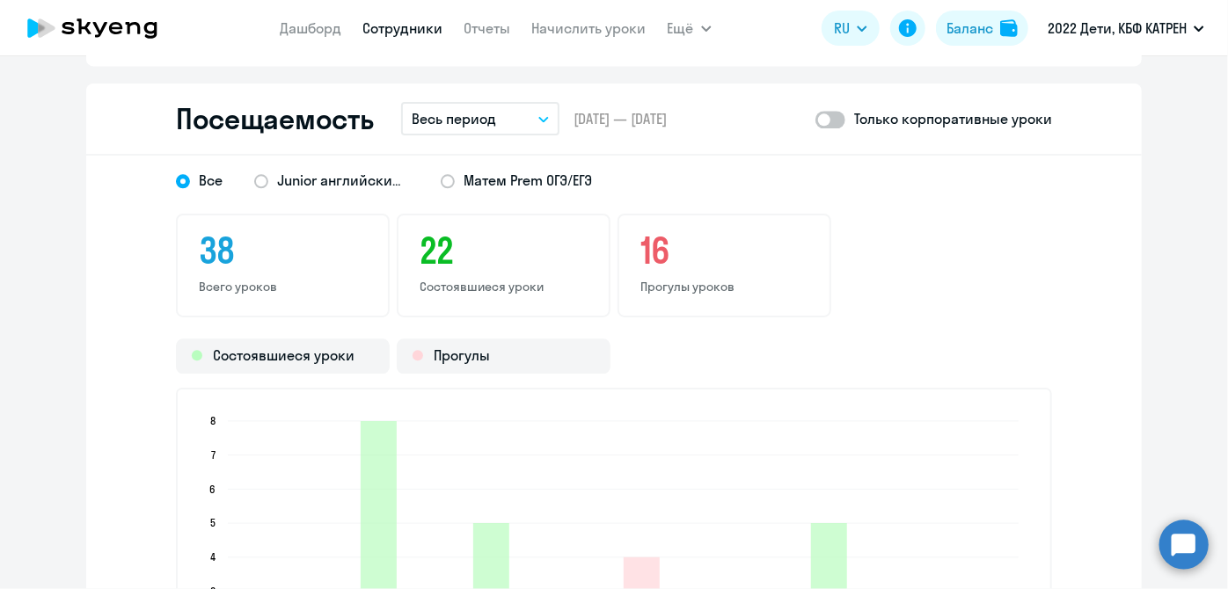
click at [528, 114] on button "Весь период" at bounding box center [480, 118] width 158 height 33
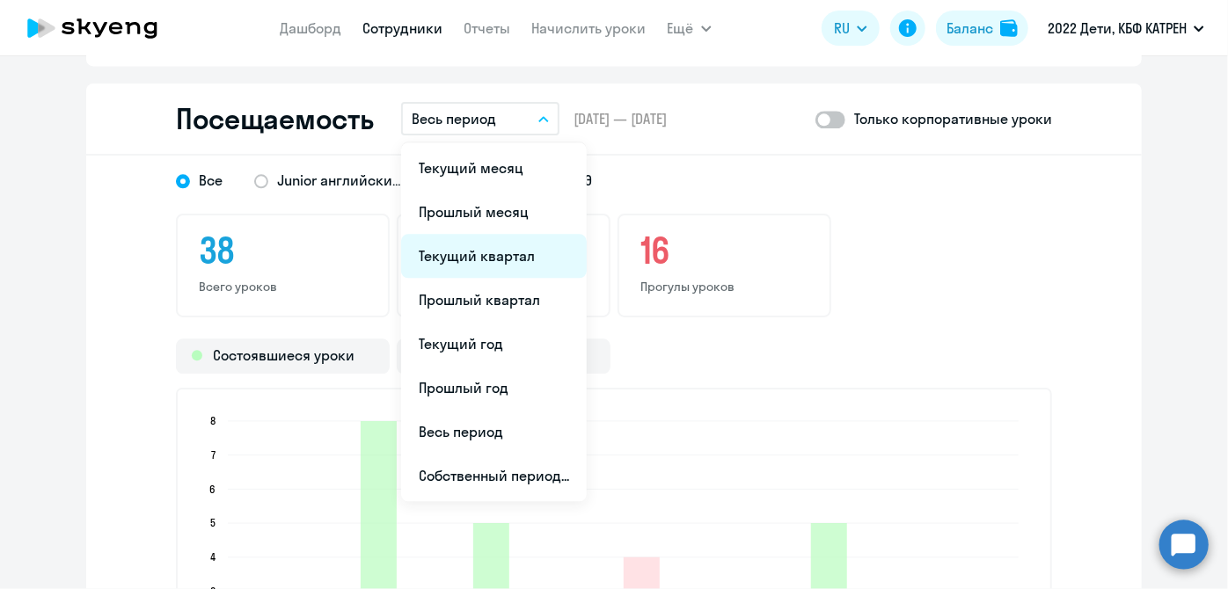
click at [488, 252] on li "Текущий квартал" at bounding box center [494, 256] width 186 height 44
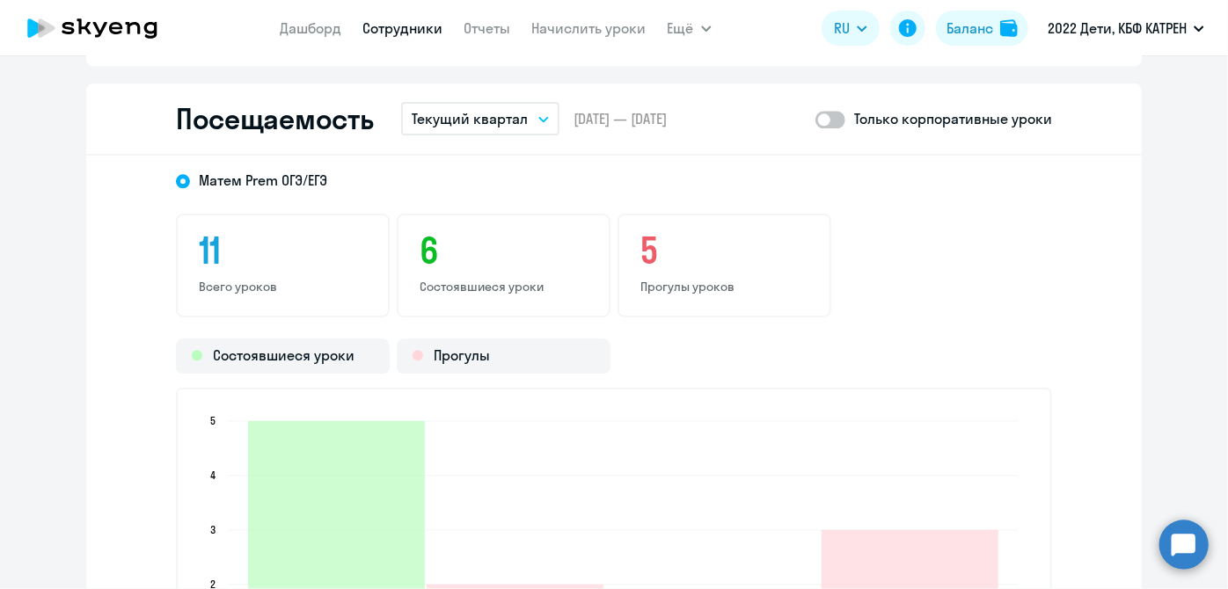
click at [537, 128] on button "Текущий квартал" at bounding box center [480, 118] width 158 height 33
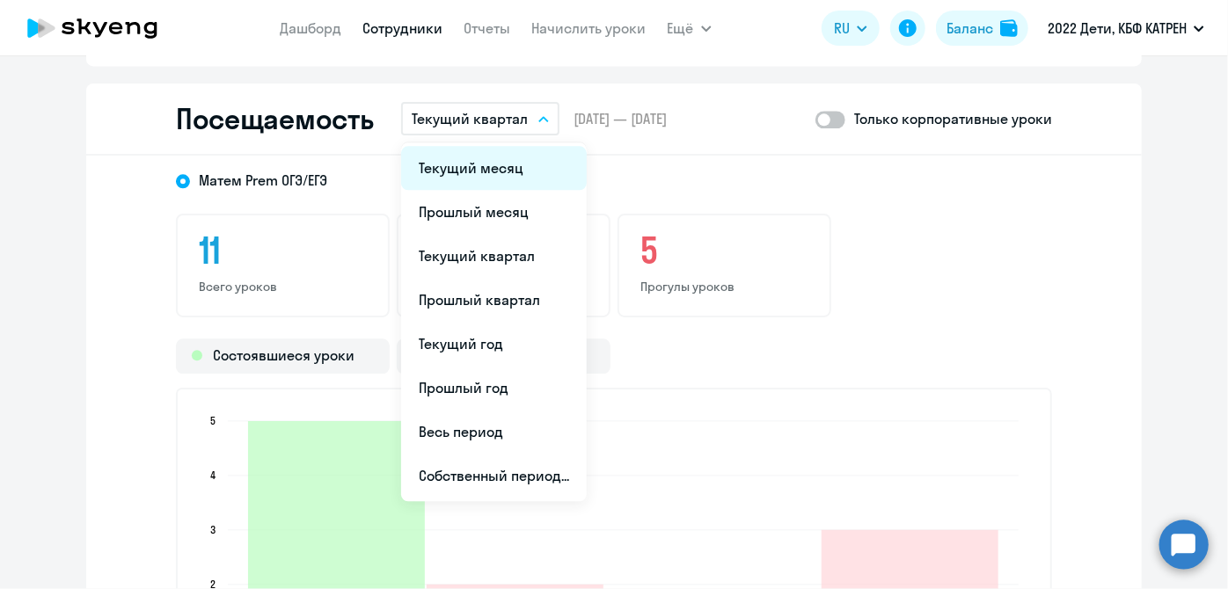
click at [511, 165] on li "Текущий месяц" at bounding box center [494, 168] width 186 height 44
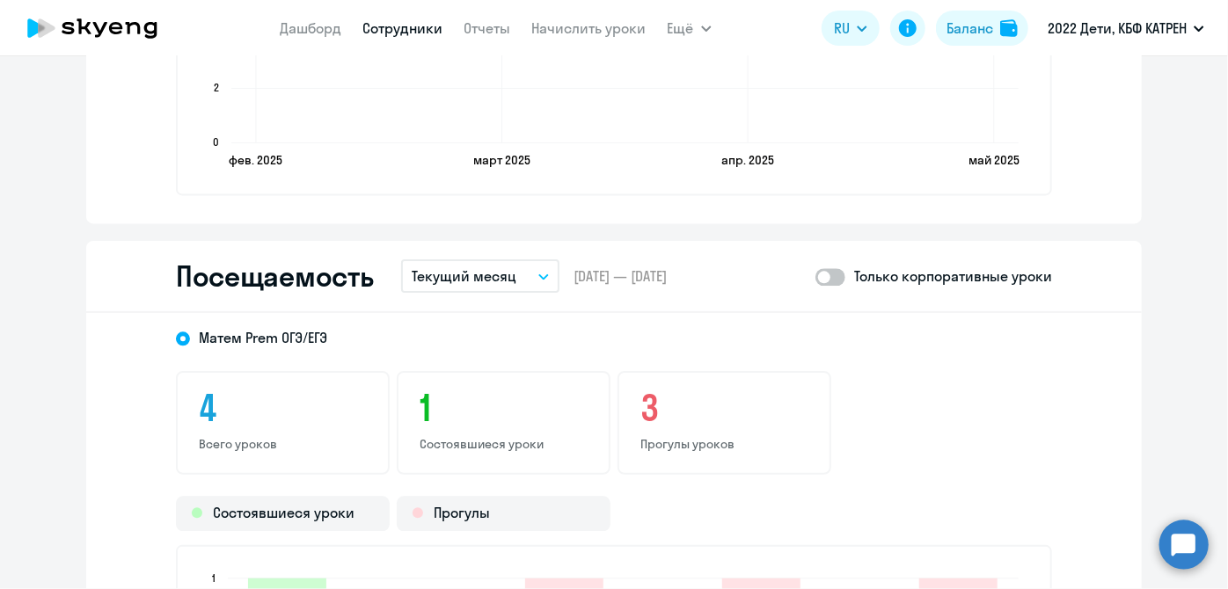
scroll to position [1887, 0]
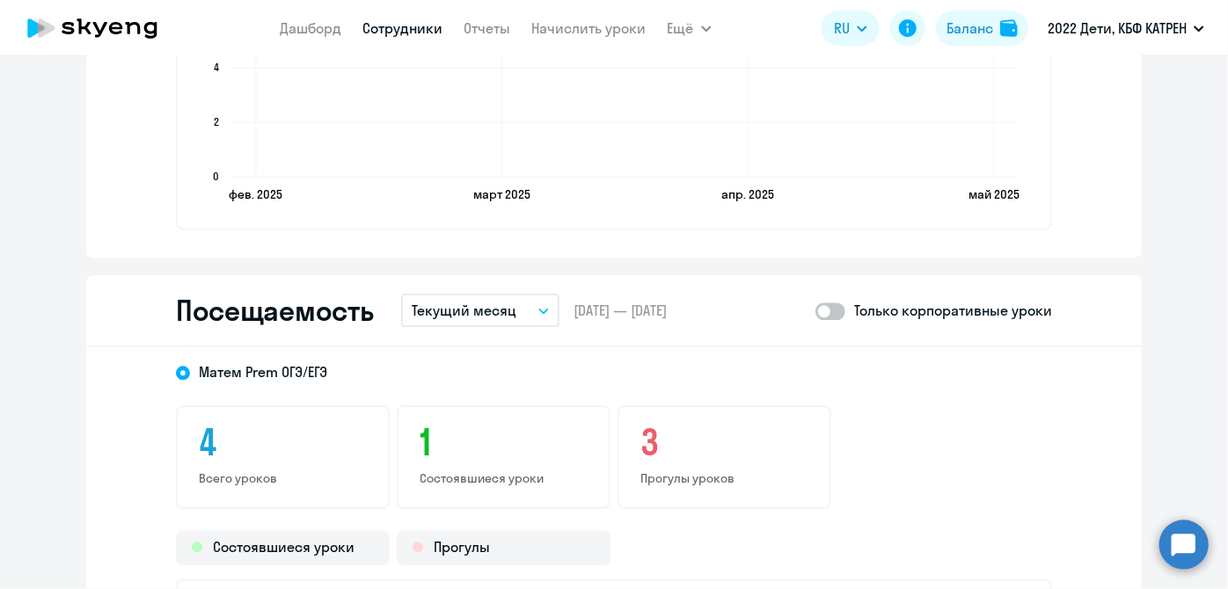
click at [542, 317] on button "Текущий месяц" at bounding box center [480, 310] width 158 height 33
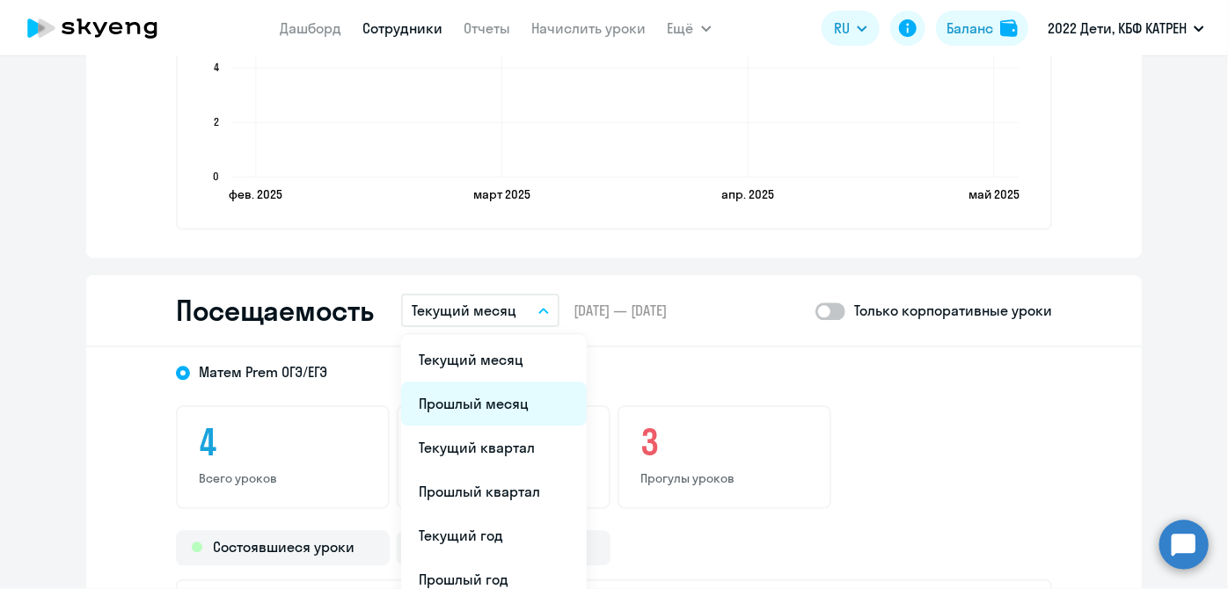
click at [500, 398] on li "Прошлый месяц" at bounding box center [494, 404] width 186 height 44
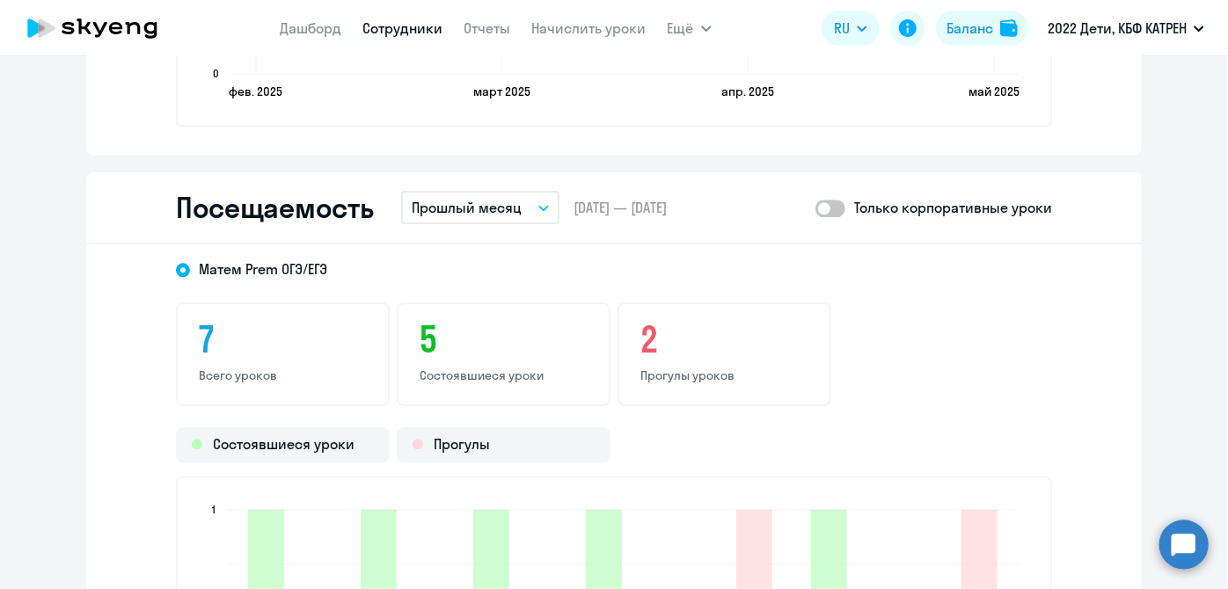
scroll to position [1967, 0]
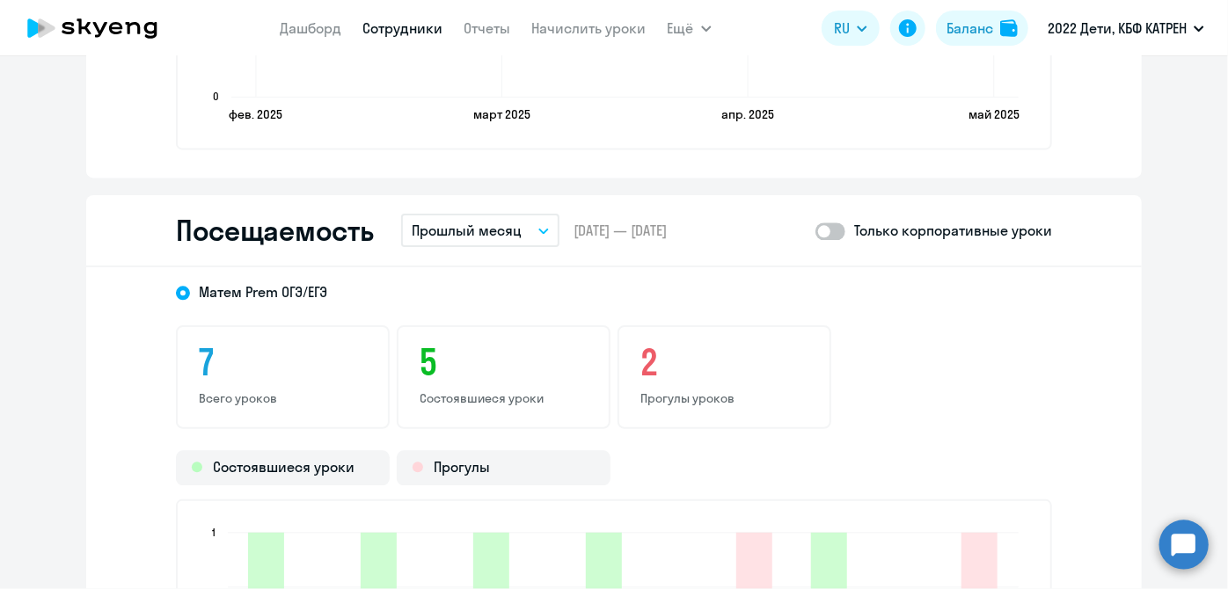
click at [528, 235] on button "Прошлый месяц" at bounding box center [480, 230] width 158 height 33
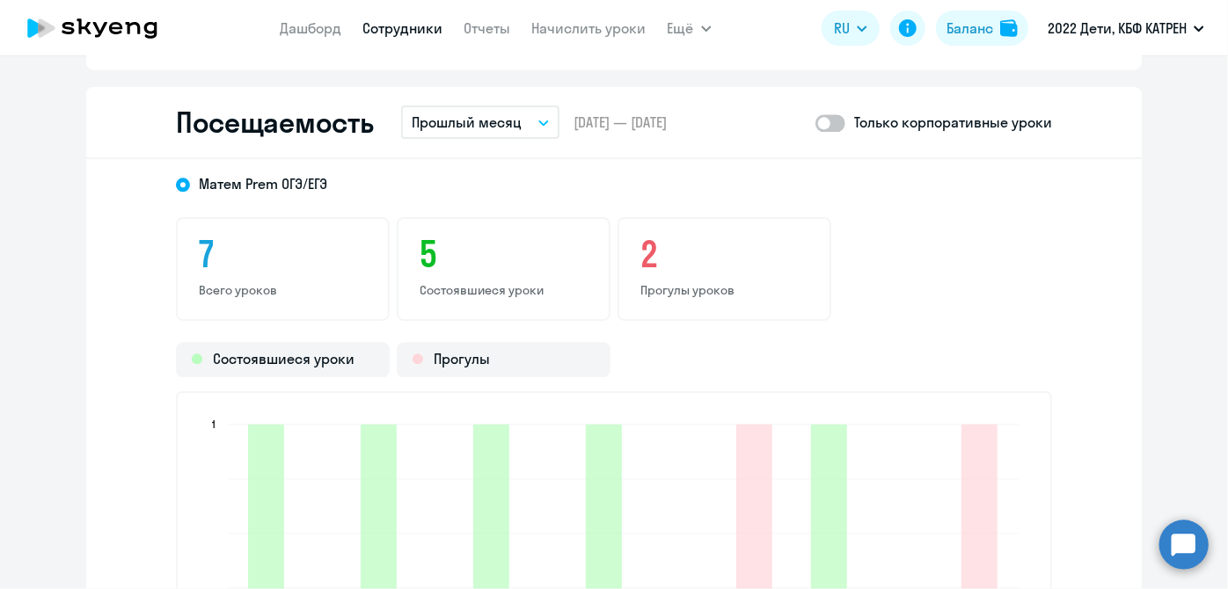
scroll to position [2047, 0]
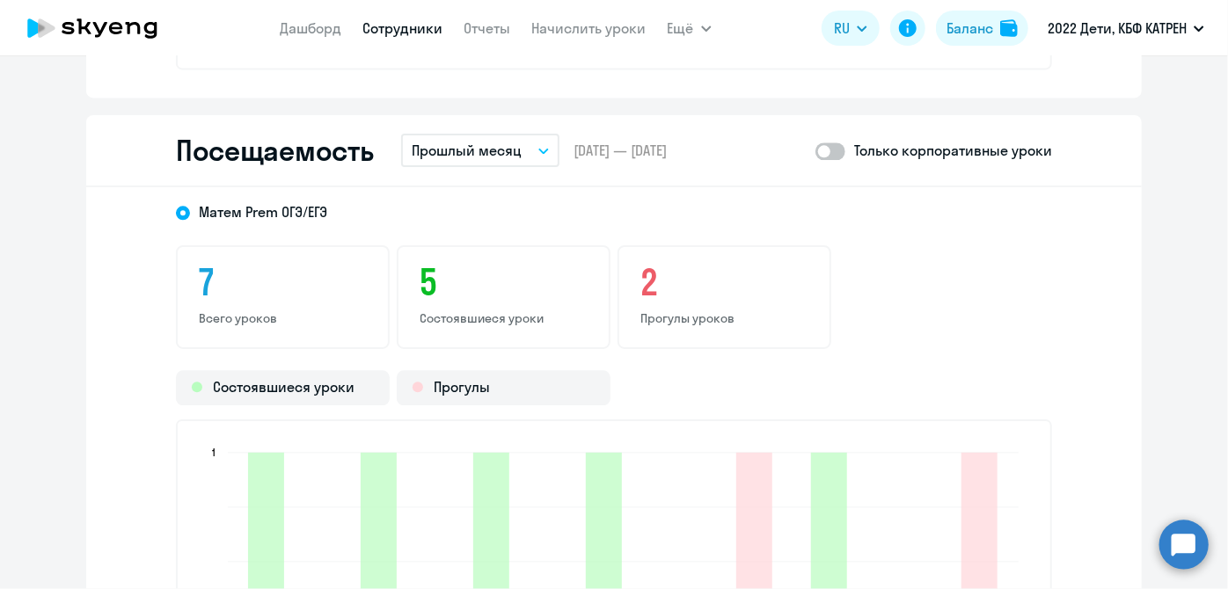
click at [540, 151] on button "Прошлый месяц" at bounding box center [480, 150] width 158 height 33
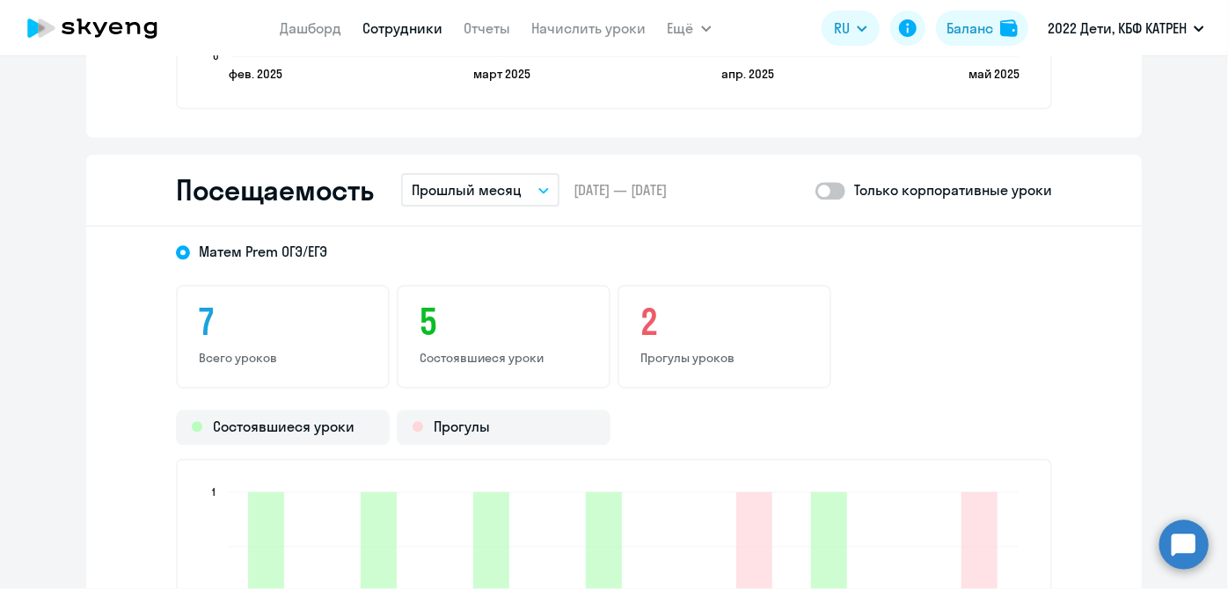
scroll to position [1999, 0]
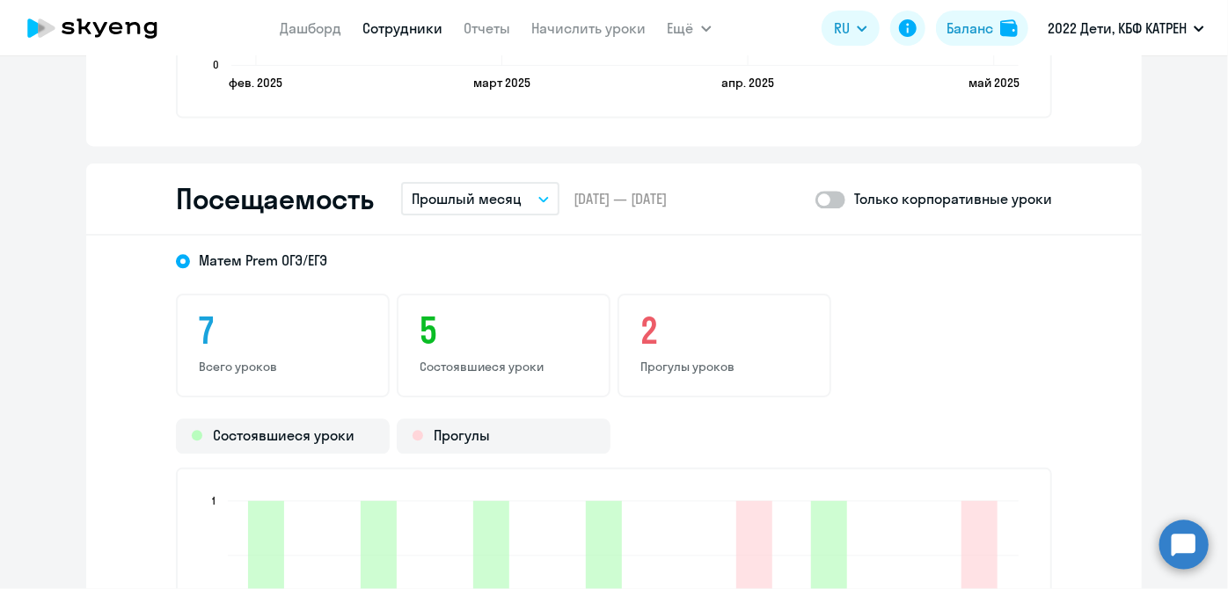
click at [542, 189] on button "Прошлый месяц" at bounding box center [480, 198] width 158 height 33
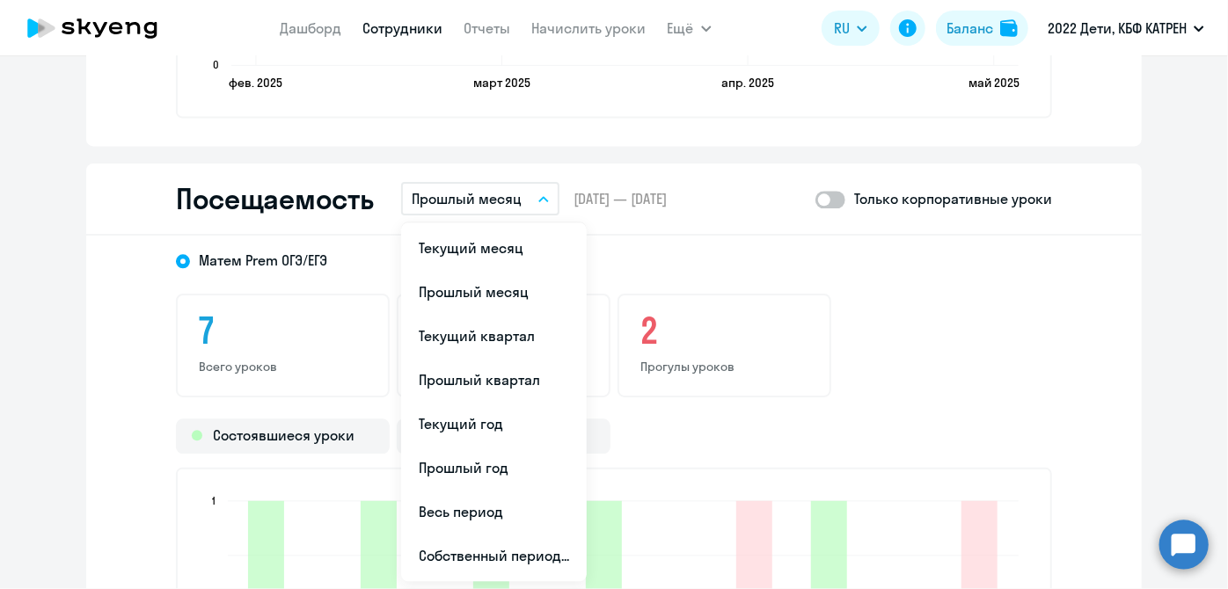
click at [542, 201] on button "Прошлый месяц" at bounding box center [480, 198] width 158 height 33
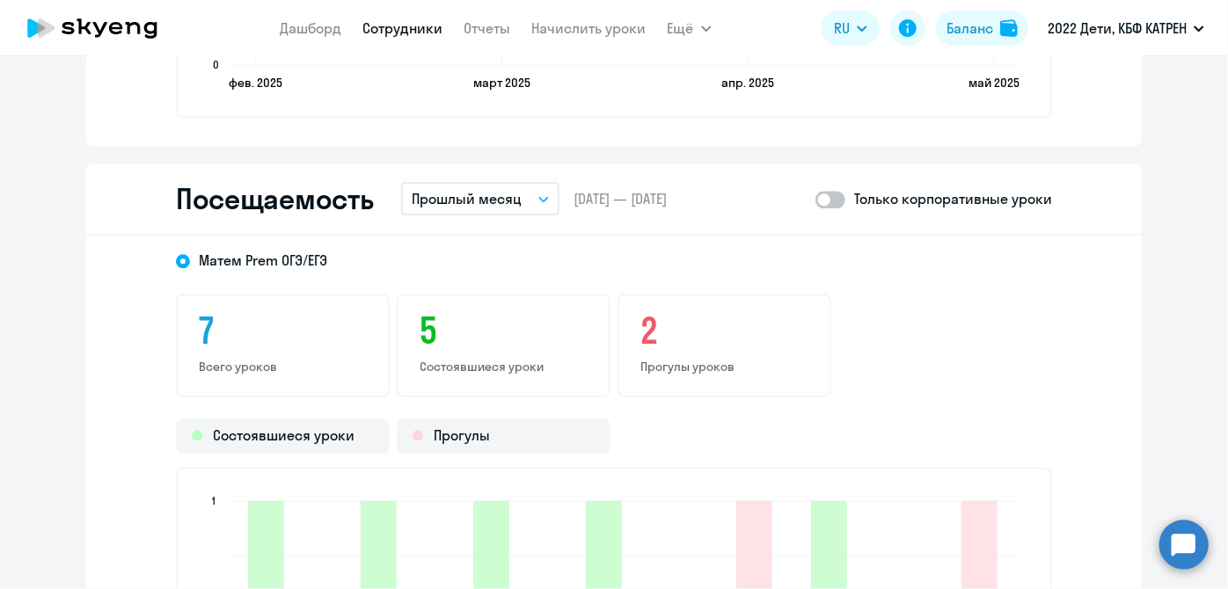
click at [542, 201] on button "Прошлый месяц" at bounding box center [480, 198] width 158 height 33
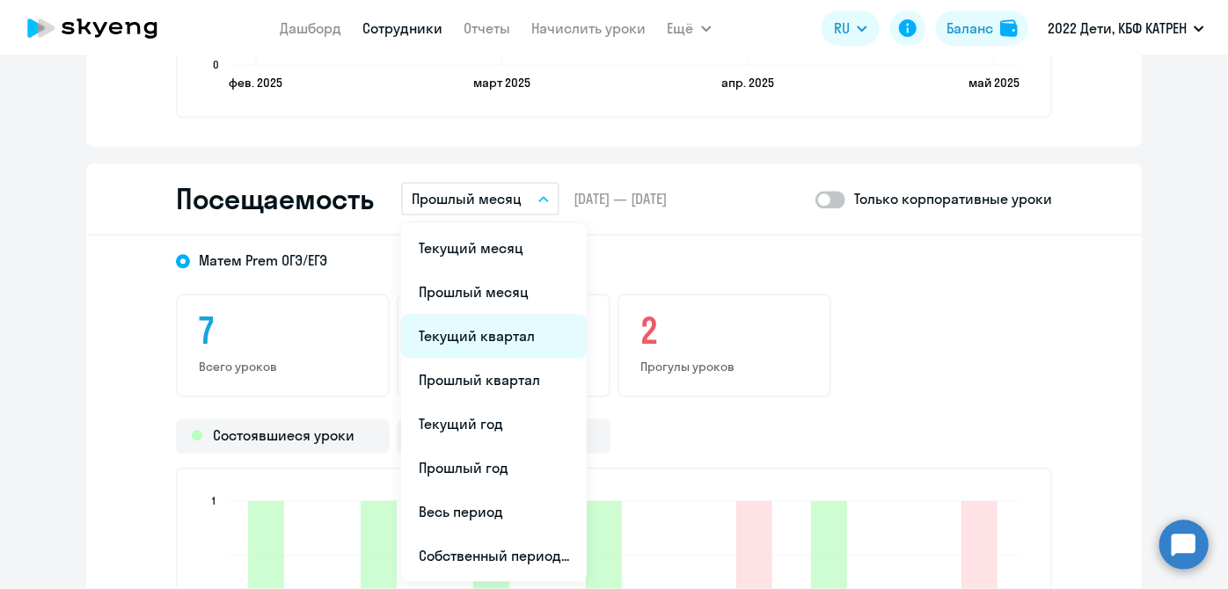
click at [547, 335] on li "Текущий квартал" at bounding box center [494, 336] width 186 height 44
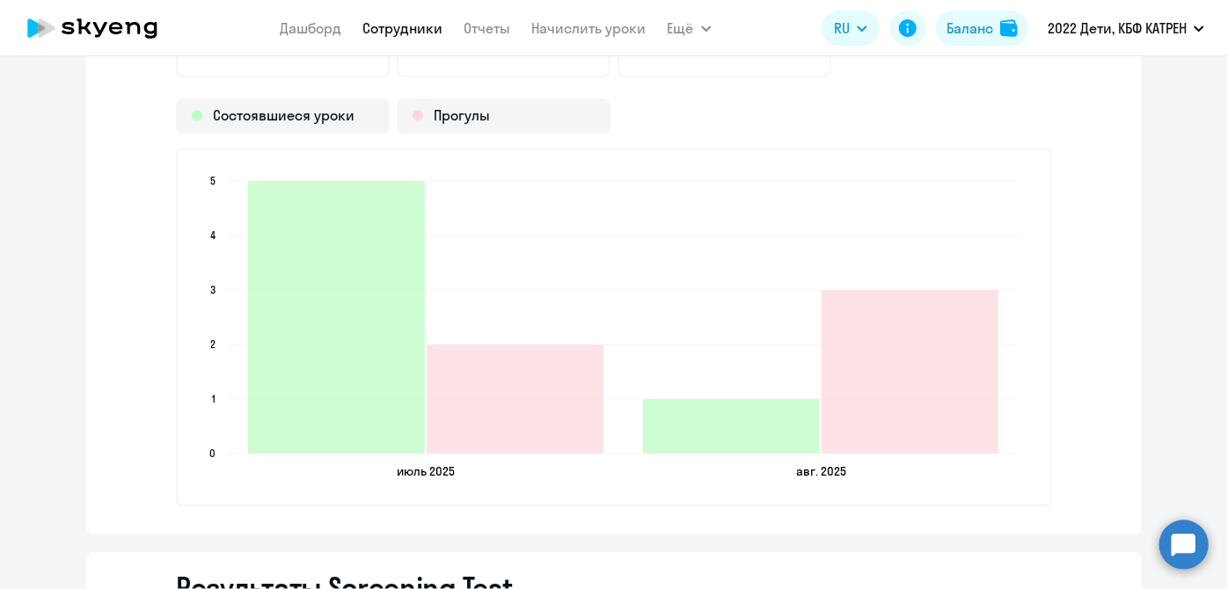
scroll to position [2399, 0]
